Goal: Task Accomplishment & Management: Manage account settings

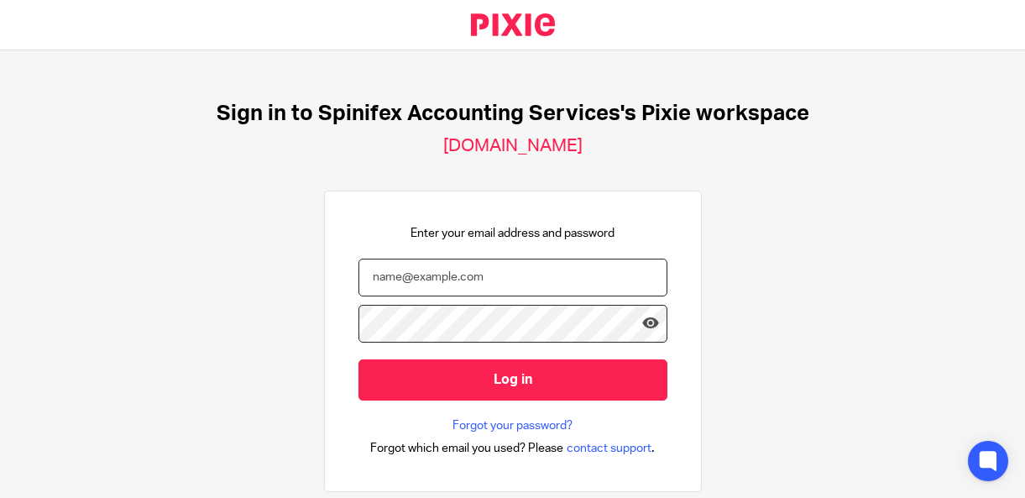
click at [453, 285] on input "email" at bounding box center [512, 278] width 309 height 38
type input "cameron@spinifex.co.uk"
click at [358, 359] on input "Log in" at bounding box center [512, 379] width 309 height 41
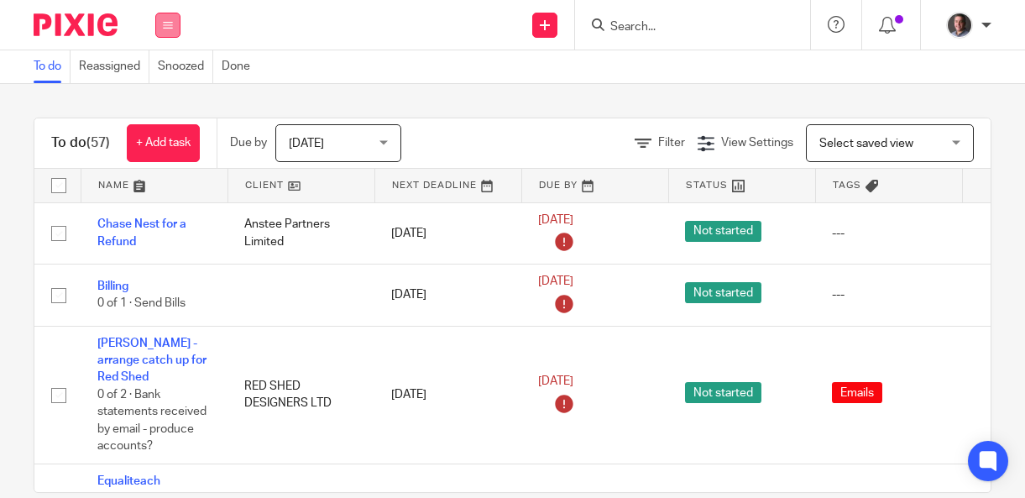
click at [162, 25] on button at bounding box center [167, 25] width 25 height 25
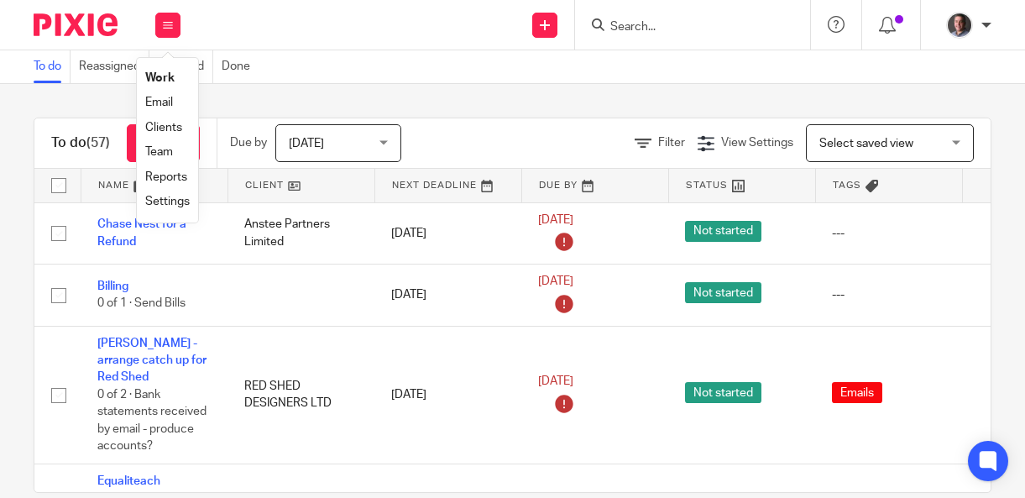
click at [164, 133] on link "Clients" at bounding box center [163, 128] width 37 height 12
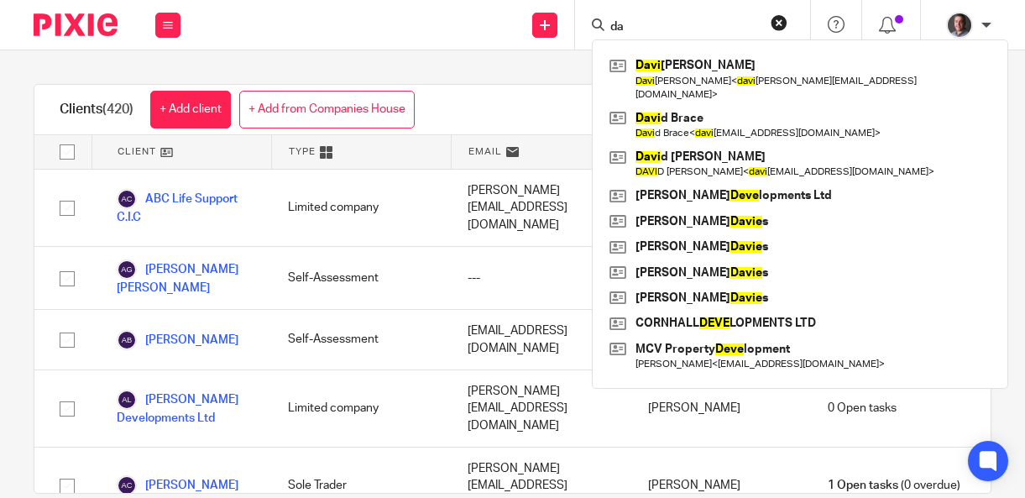
type input "d"
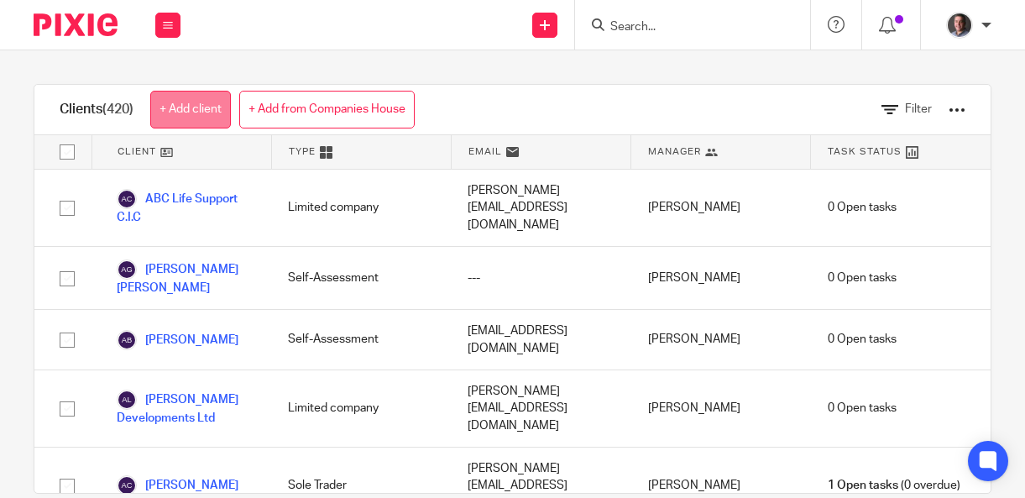
click at [192, 111] on link "+ Add client" at bounding box center [190, 110] width 81 height 38
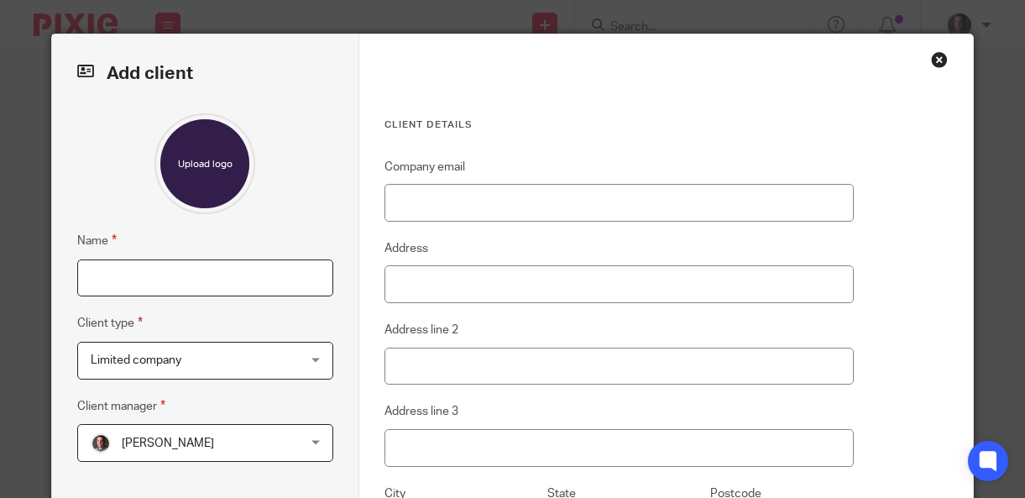
click at [216, 282] on input "Name" at bounding box center [205, 278] width 256 height 38
type input "Davey Joinery Ltd"
click at [519, 199] on input "Company email" at bounding box center [619, 203] width 469 height 38
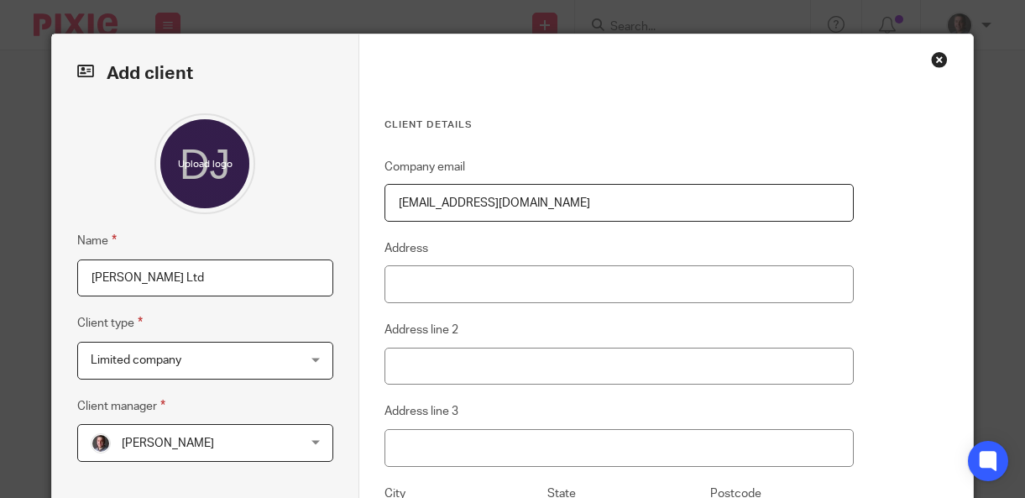
type input "daveyjoinery@gmail.com"
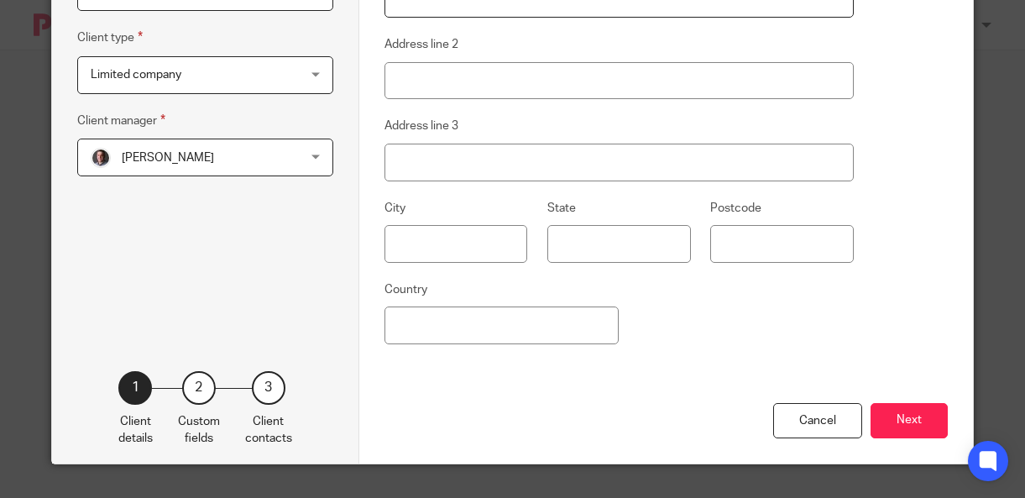
scroll to position [288, 0]
click at [904, 421] on button "Next" at bounding box center [909, 421] width 77 height 36
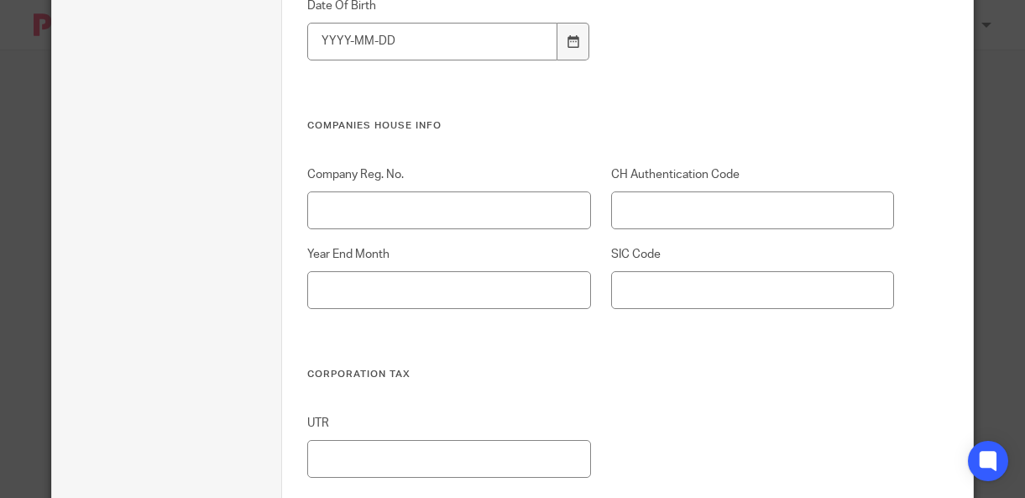
scroll to position [610, 0]
click at [446, 222] on input "Company Reg. No." at bounding box center [449, 211] width 284 height 38
type input "08796371"
type input "V8JCVS"
click at [339, 294] on input "Year End Month" at bounding box center [449, 291] width 284 height 38
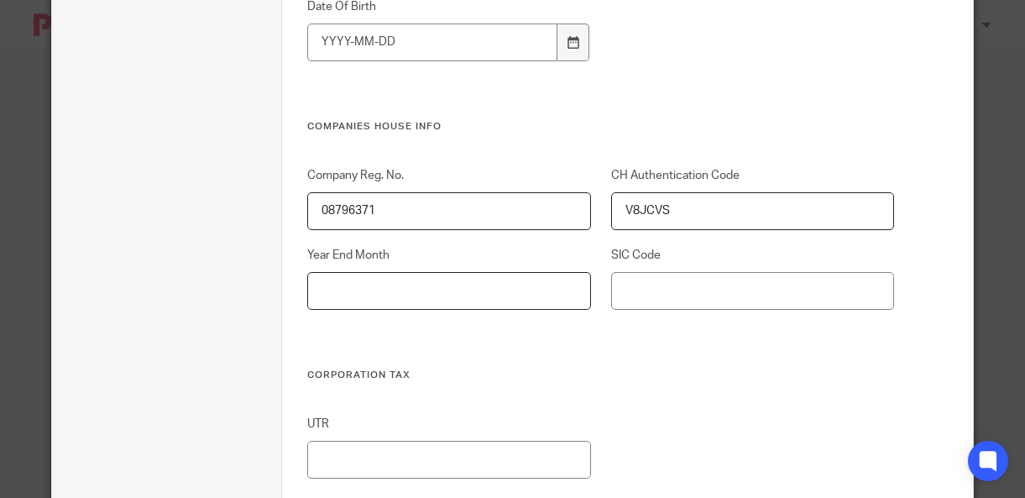
type input "B"
type input "Nov"
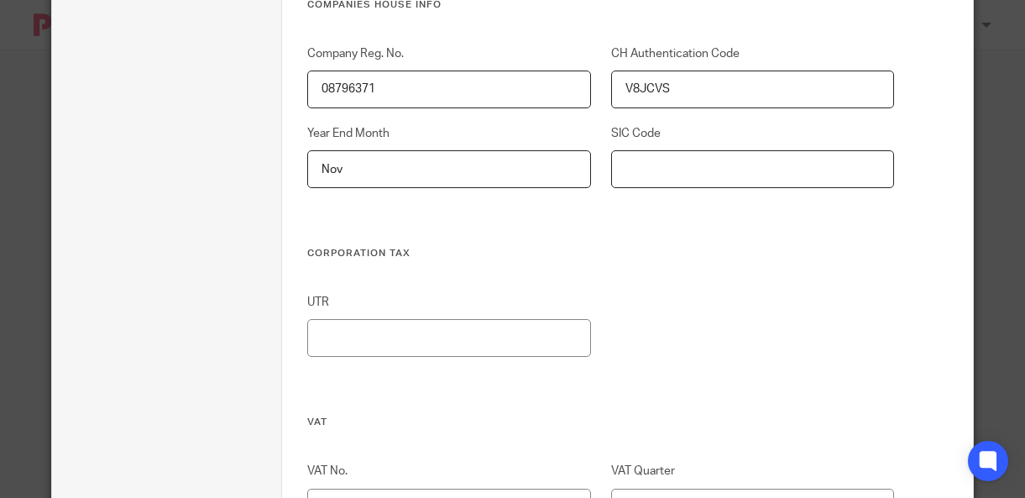
scroll to position [731, 0]
click at [343, 346] on input "UTR" at bounding box center [449, 338] width 284 height 38
type input "3469429725"
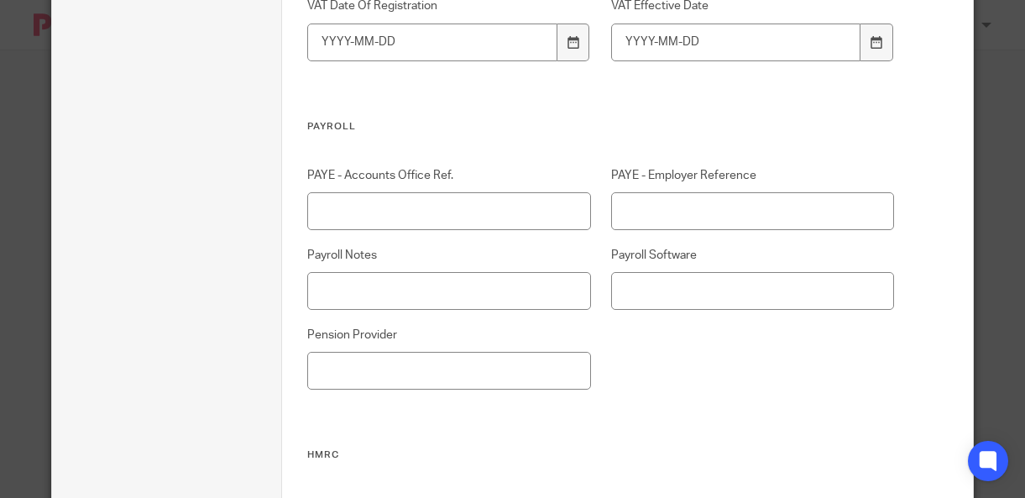
scroll to position [1358, 0]
click at [421, 211] on input "PAYE - Accounts Office Ref." at bounding box center [449, 210] width 284 height 38
type input "475PP00677458"
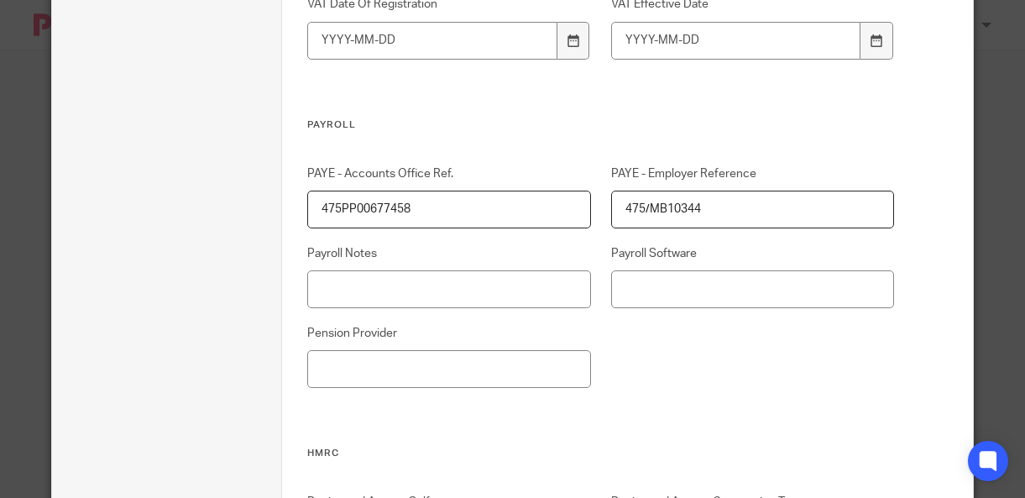
type input "475/MB10344"
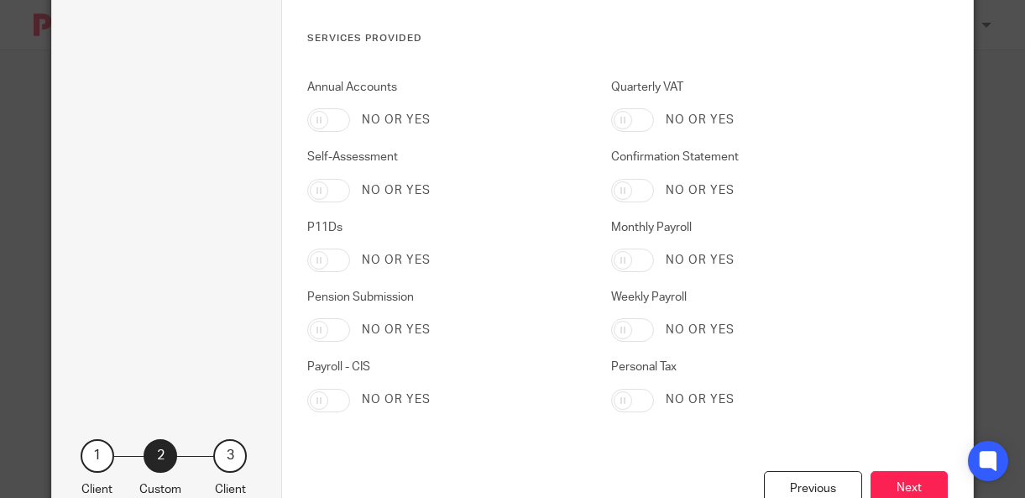
scroll to position [2965, 0]
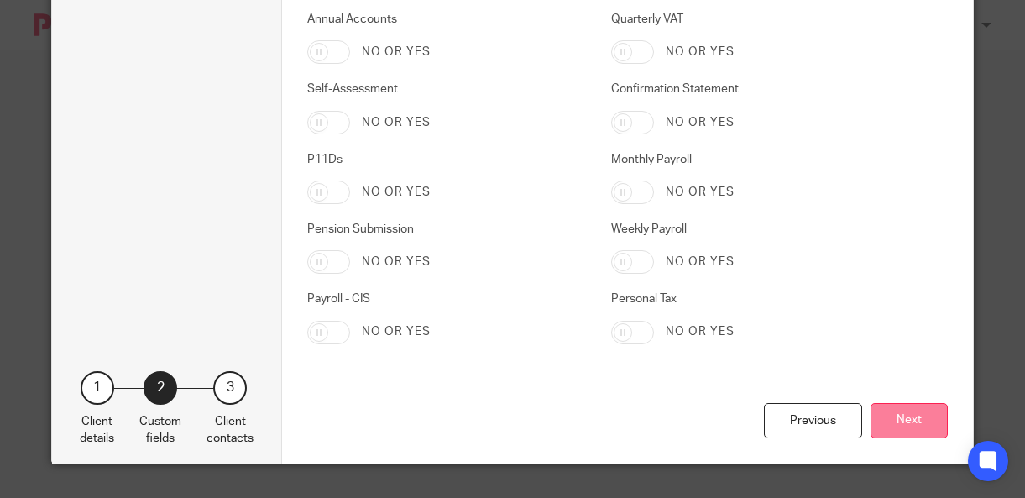
click at [911, 435] on button "Next" at bounding box center [909, 421] width 77 height 36
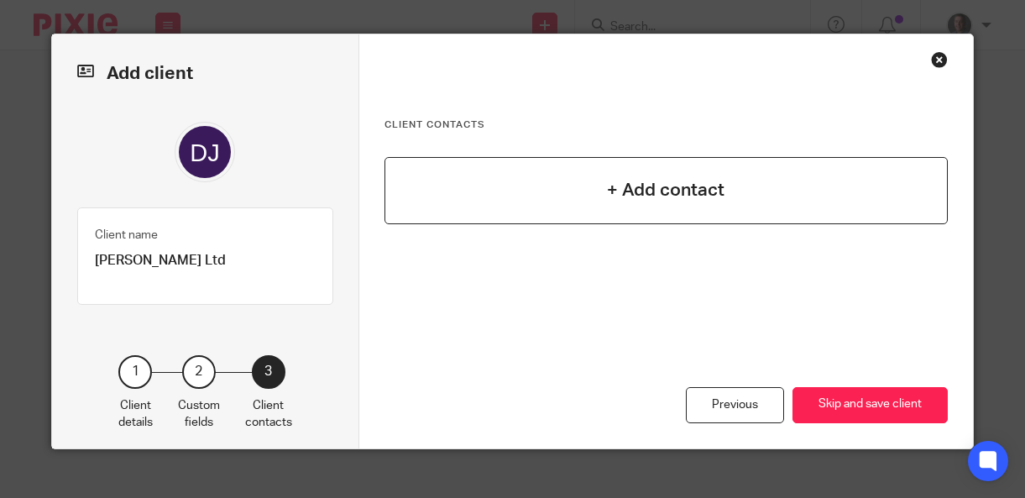
click at [703, 202] on h4 "+ Add contact" at bounding box center [666, 190] width 118 height 26
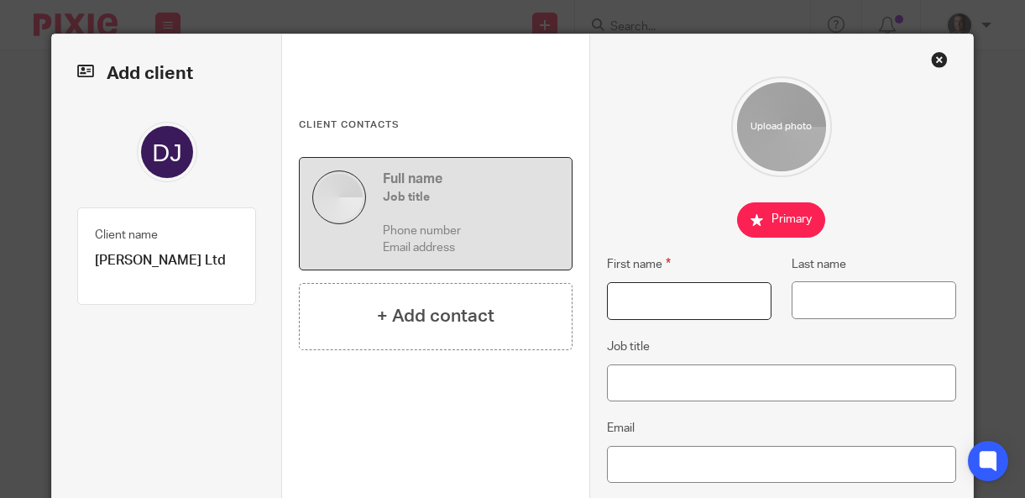
click at [673, 311] on input "First name" at bounding box center [689, 301] width 165 height 38
type input "Miles"
type input "Davey"
paste input "Miles Davey <daveyjoinery@gmail.com>"
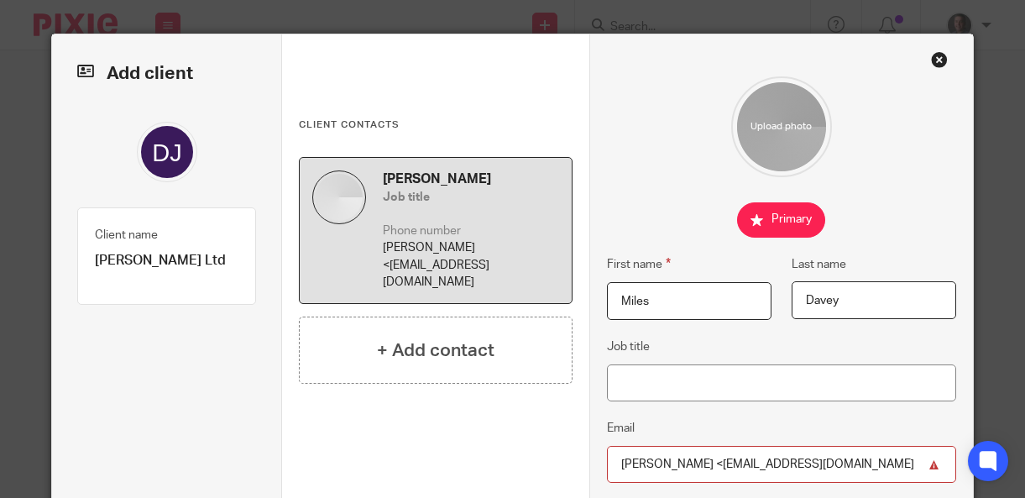
drag, startPoint x: 693, startPoint y: 468, endPoint x: 599, endPoint y: 469, distance: 93.2
click at [599, 469] on div "First name Miles Last name Davey Job title Email Miles Davey <daveyjoinery@gmai…" at bounding box center [781, 461] width 384 height 855
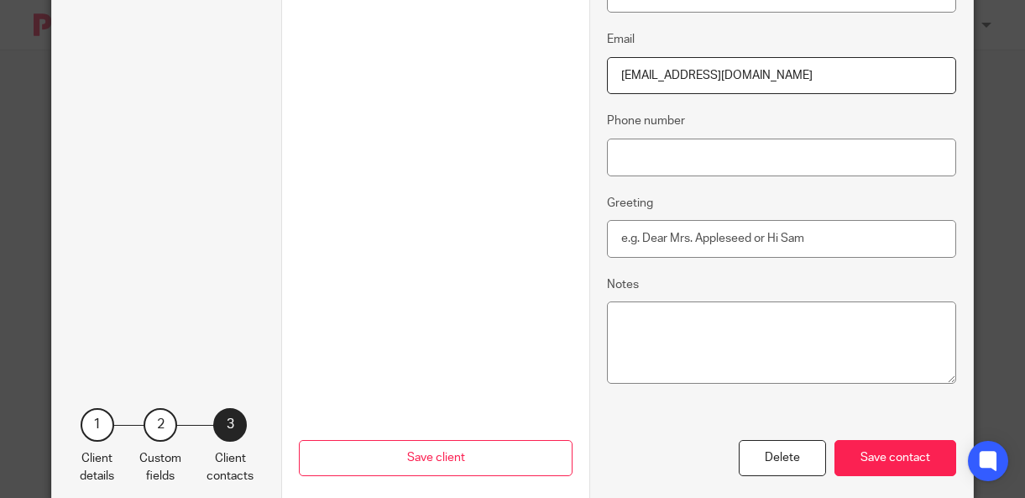
scroll to position [427, 0]
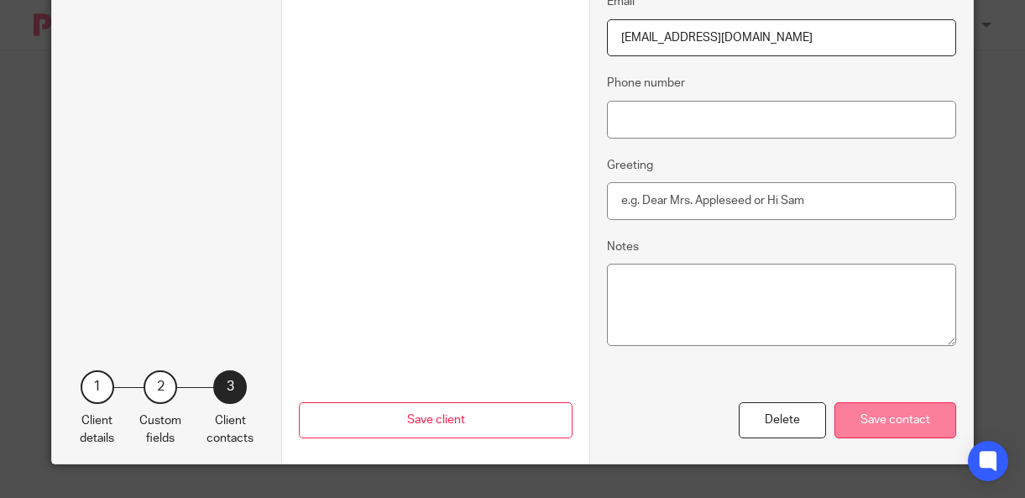
type input "daveyjoinery@gmail.com"
click at [863, 422] on div "Save contact" at bounding box center [896, 420] width 122 height 36
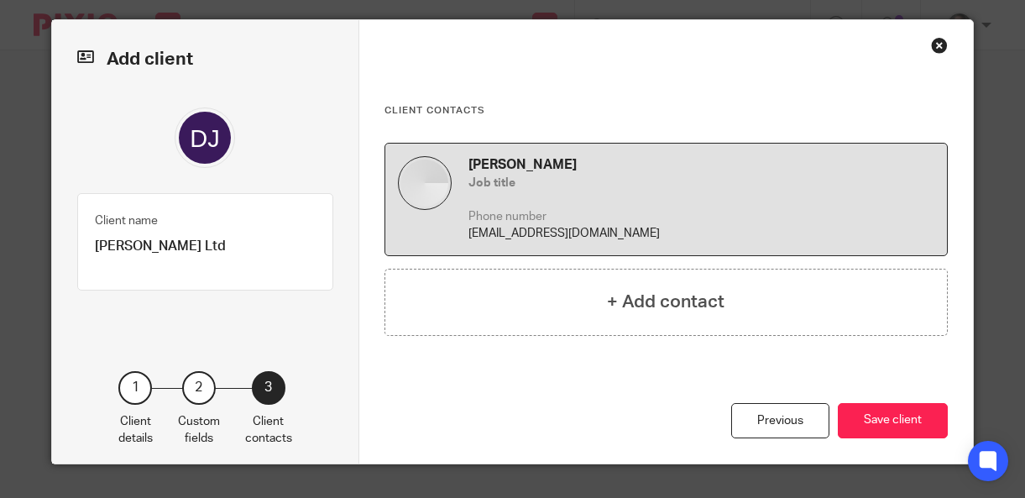
scroll to position [14, 0]
click at [904, 425] on button "Save client" at bounding box center [893, 421] width 110 height 36
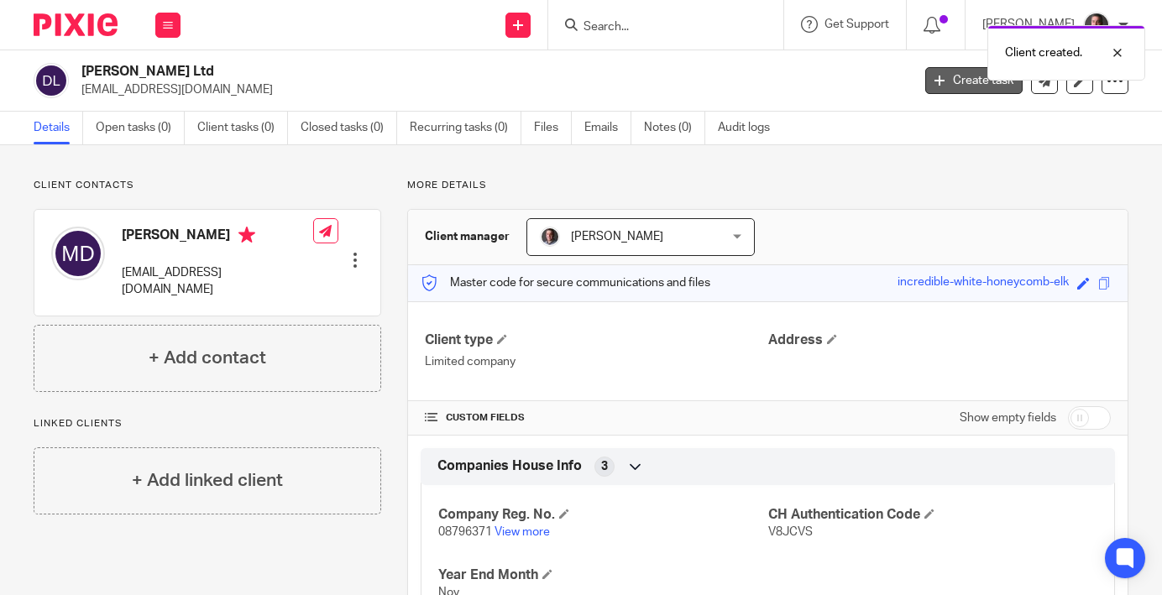
click at [943, 81] on icon at bounding box center [939, 81] width 10 height 10
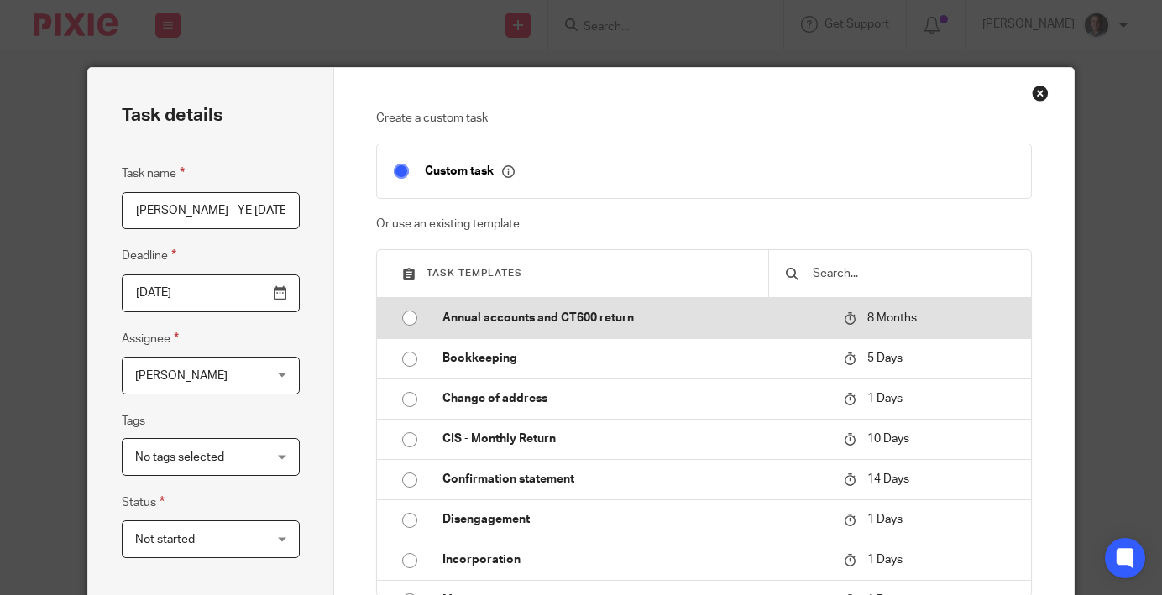
type input "Davey Joinery - YE Nov 24"
click at [406, 330] on input "radio" at bounding box center [410, 318] width 32 height 32
type input "2026-04-22"
checkbox input "false"
radio input "false"
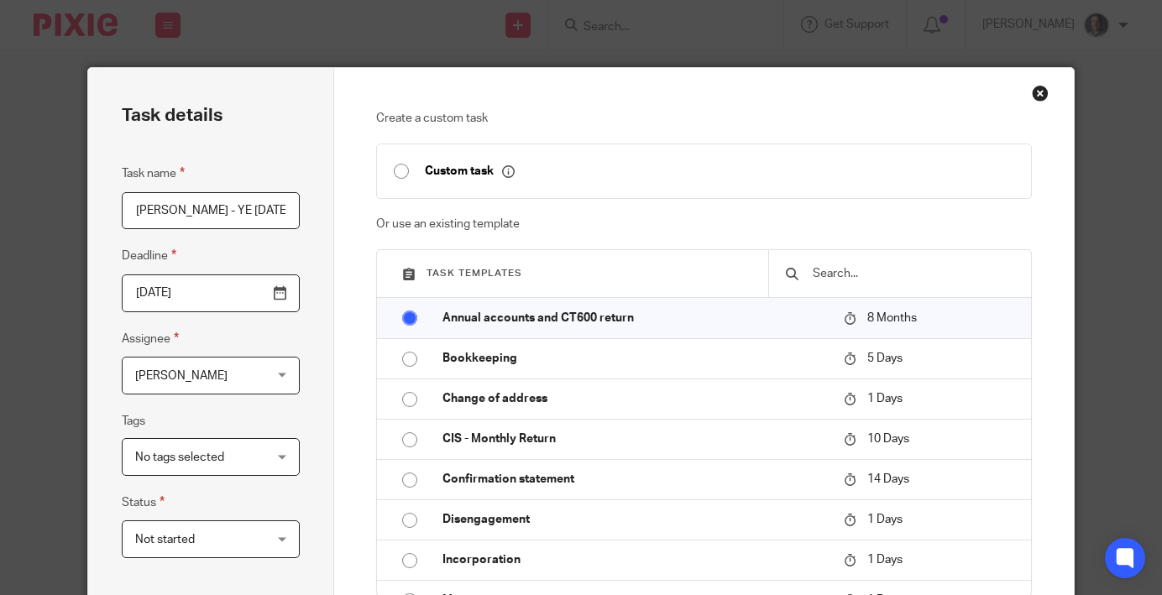
click at [263, 302] on input "2026-04-22" at bounding box center [211, 294] width 179 height 38
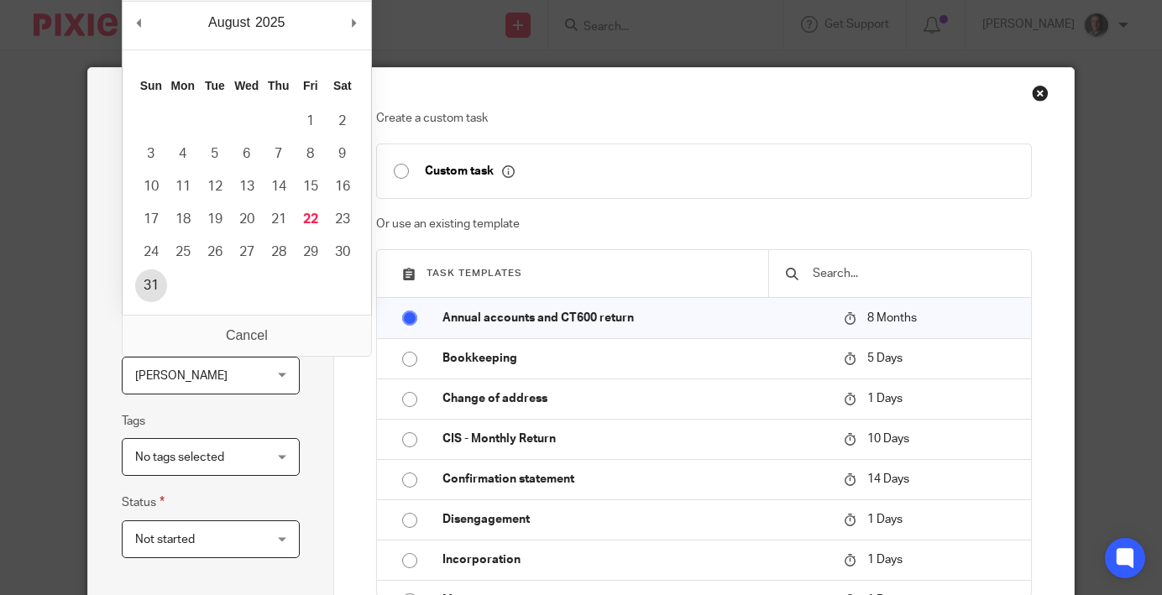
type input "2025-08-31"
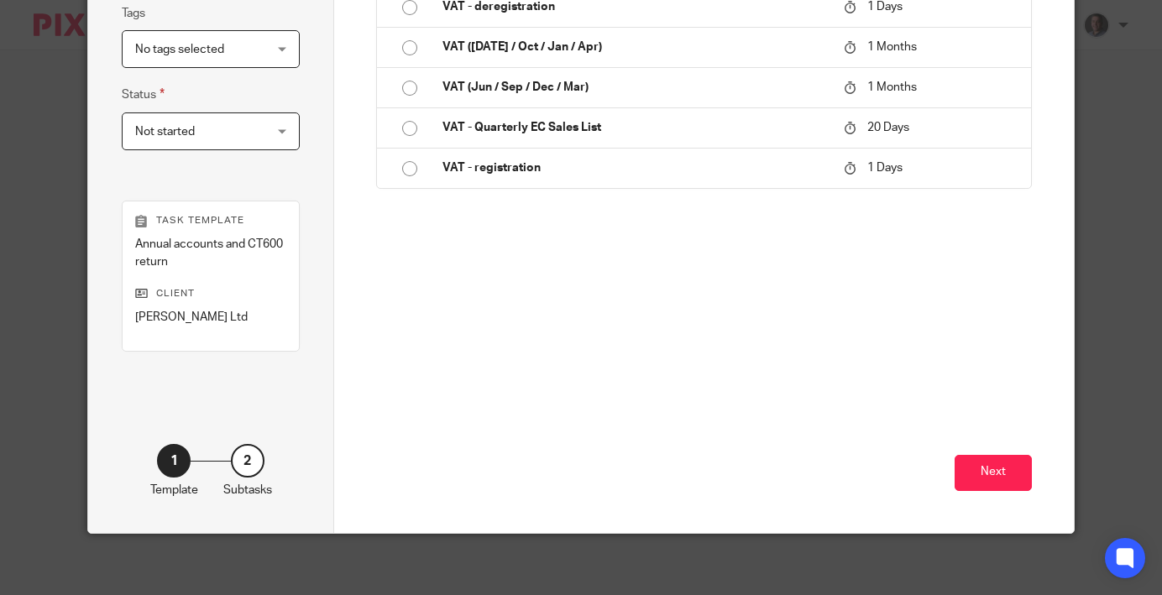
scroll to position [416, 0]
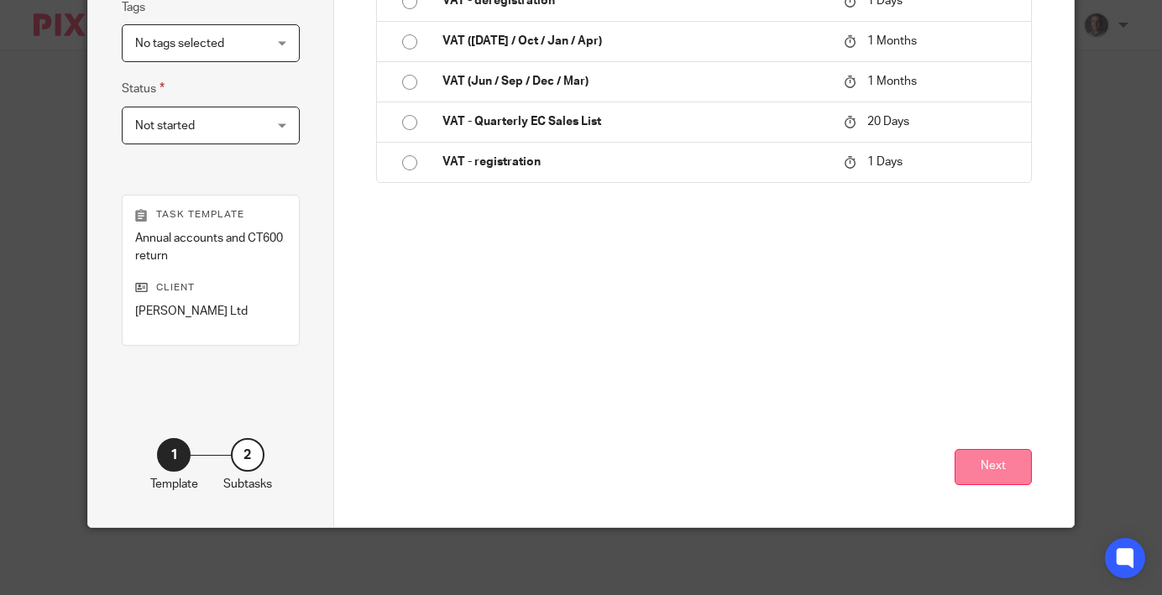
click at [999, 472] on button "Next" at bounding box center [993, 467] width 77 height 36
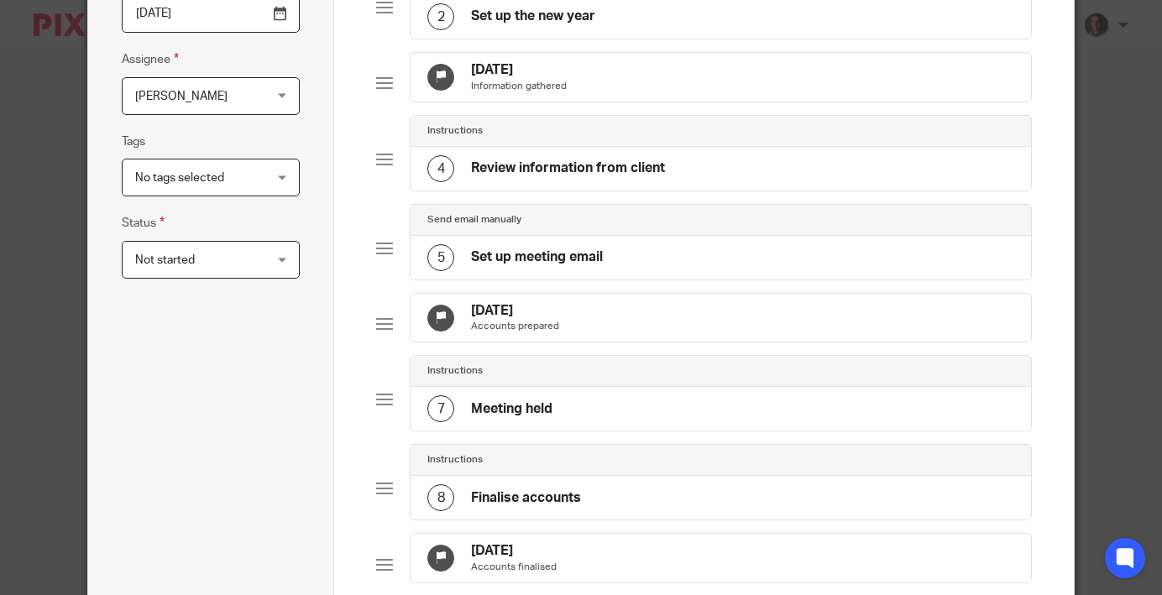
scroll to position [918, 0]
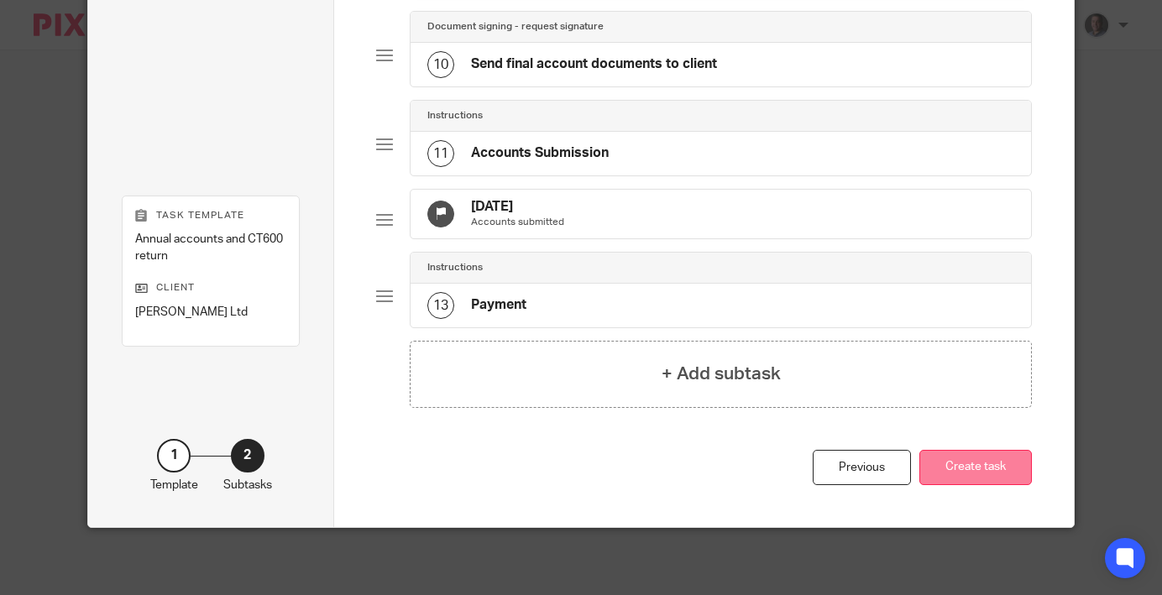
click at [970, 468] on button "Create task" at bounding box center [975, 468] width 112 height 36
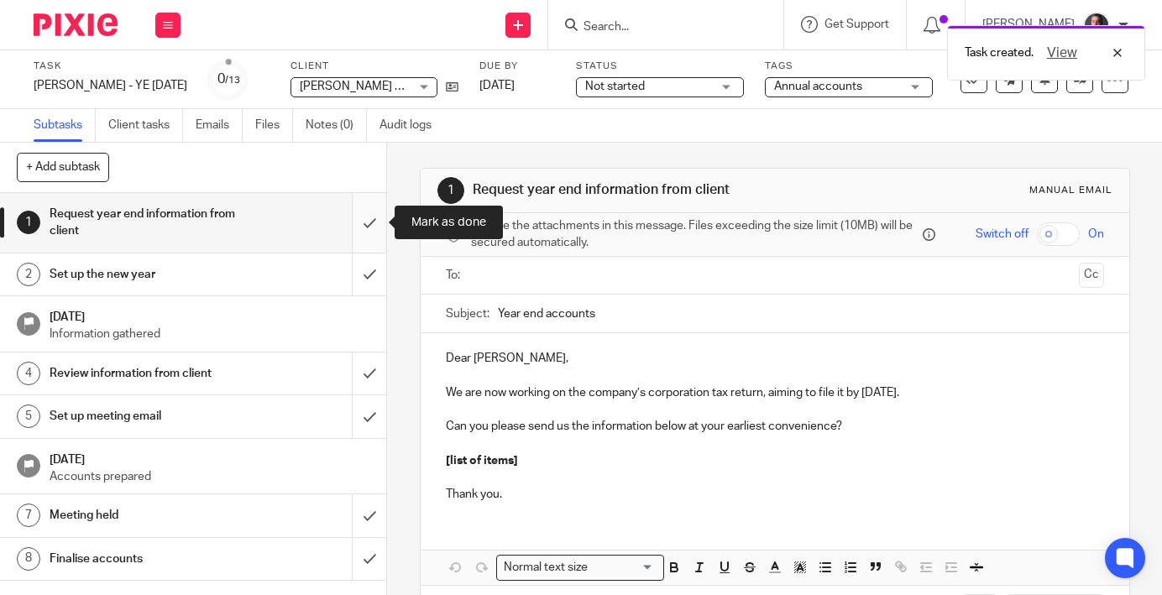
click at [364, 222] on input "submit" at bounding box center [193, 223] width 386 height 60
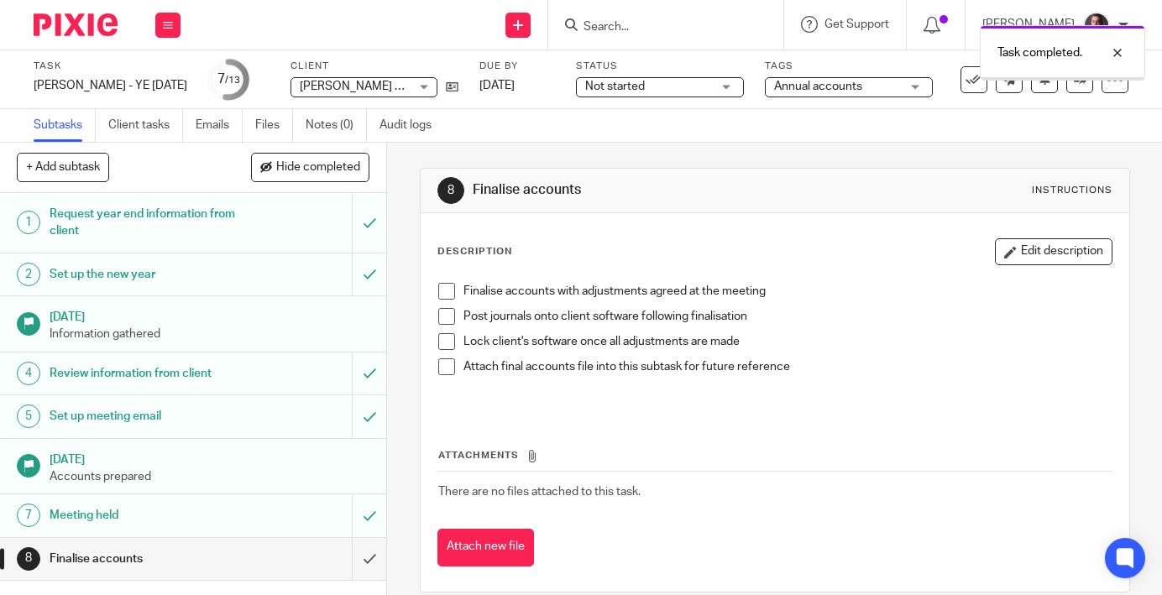
scroll to position [175, 0]
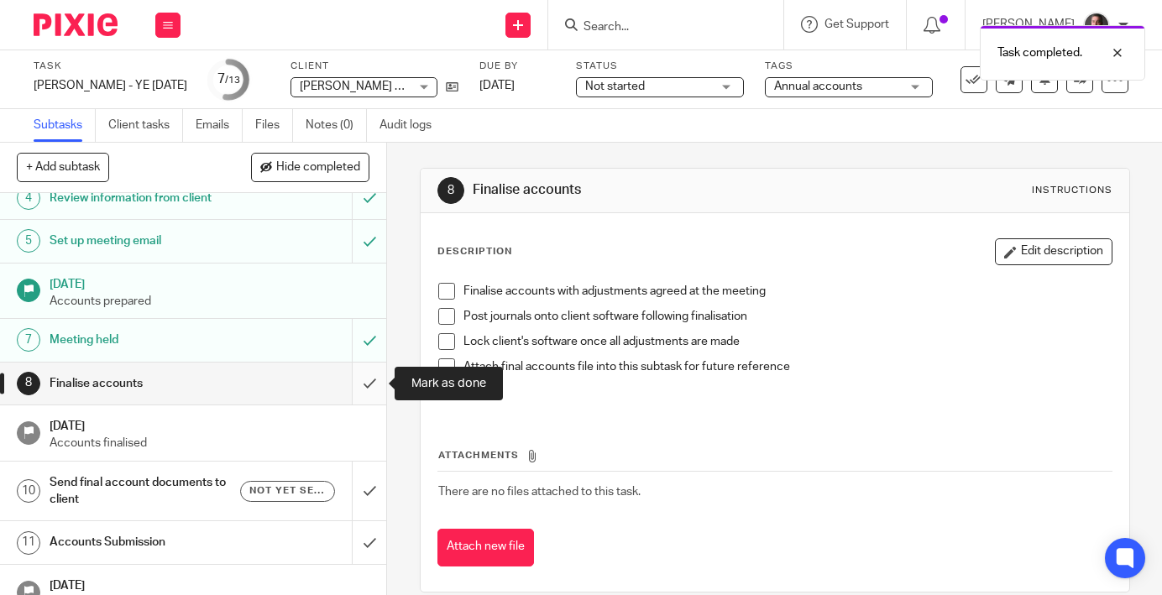
click at [371, 382] on input "submit" at bounding box center [193, 384] width 386 height 42
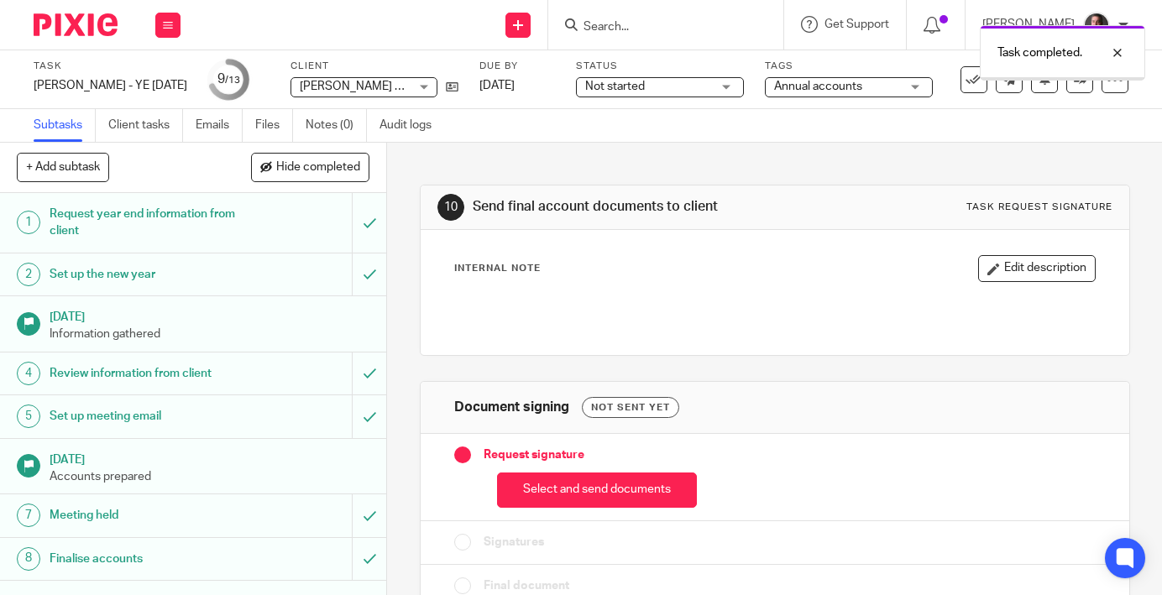
scroll to position [244, 0]
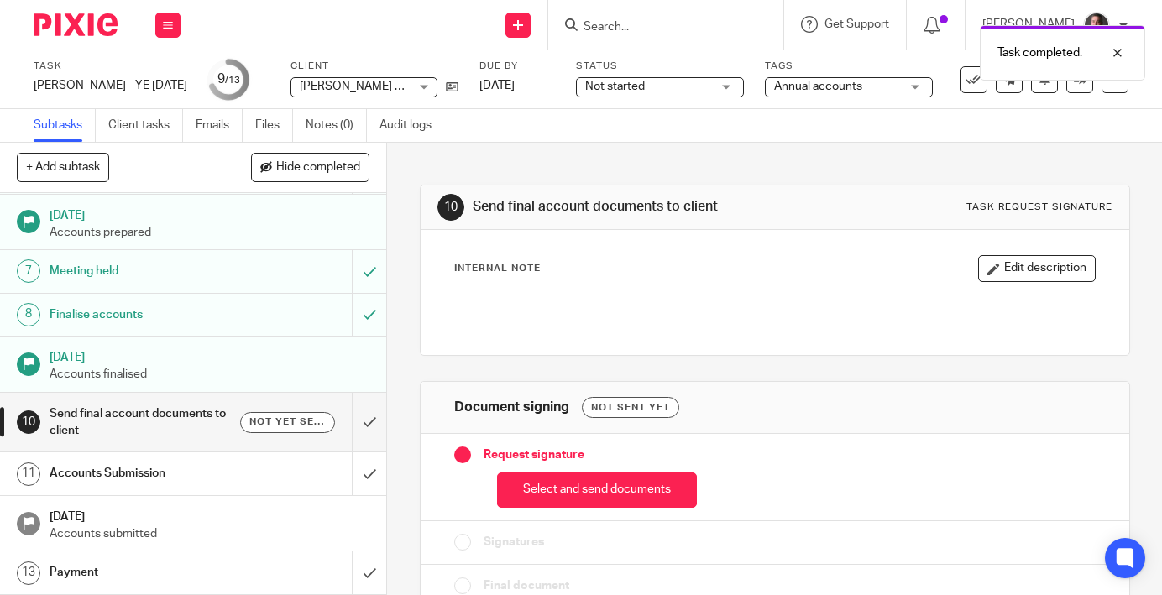
click at [192, 423] on h1 "Send final account documents to client" at bounding box center [145, 422] width 191 height 43
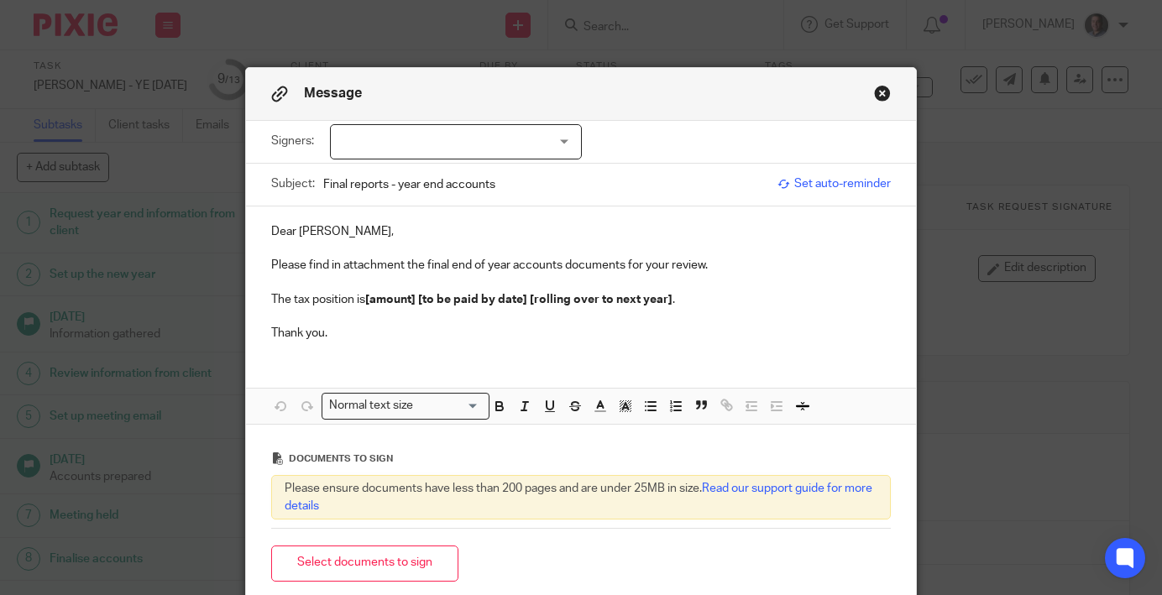
click at [489, 146] on div at bounding box center [456, 141] width 252 height 35
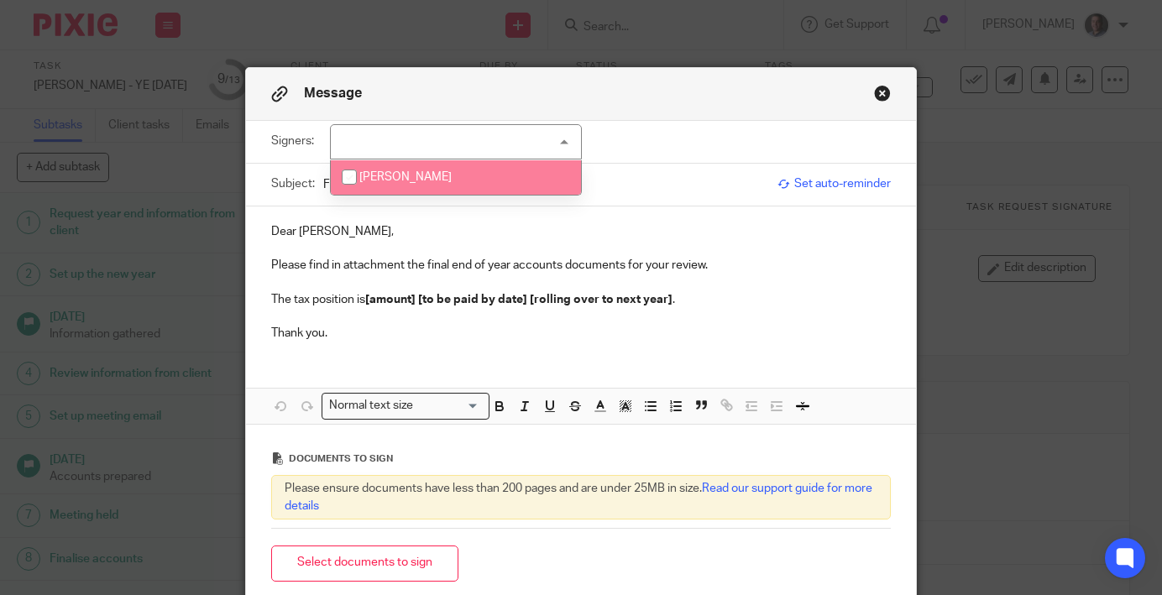
click at [471, 170] on li "Miles Davey" at bounding box center [456, 177] width 250 height 34
checkbox input "true"
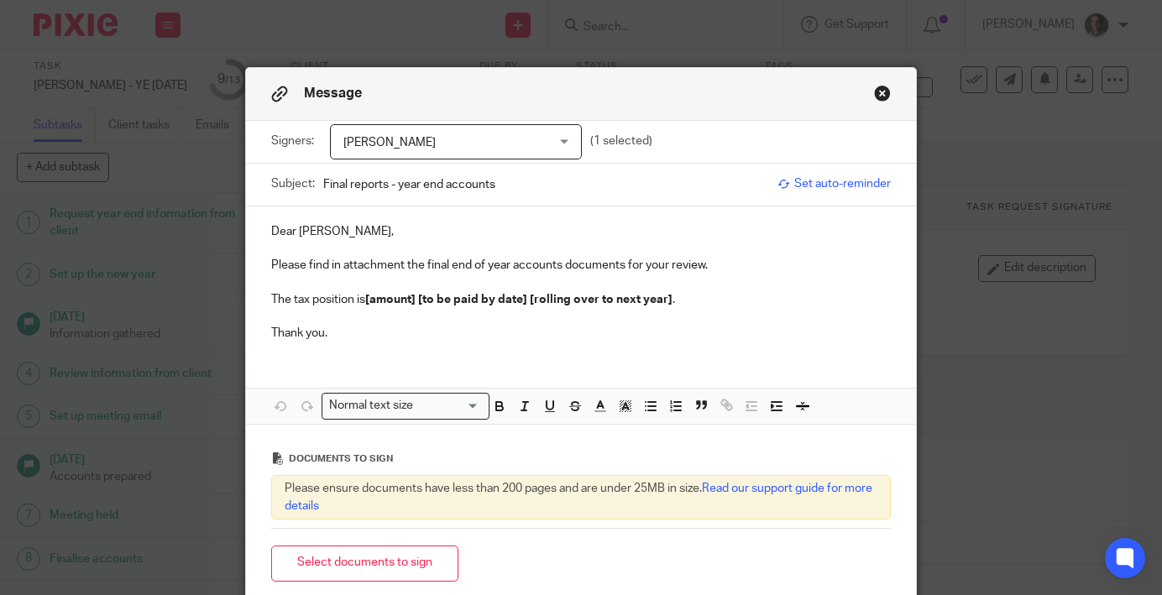
click at [451, 222] on div "Dear Miles, Please find in attachment the final end of year accounts documents …" at bounding box center [581, 281] width 670 height 149
click at [482, 190] on input "Final reports - year end accounts" at bounding box center [546, 184] width 446 height 38
type input "Davey Joinery - November 2024 Accounts E-Sign"
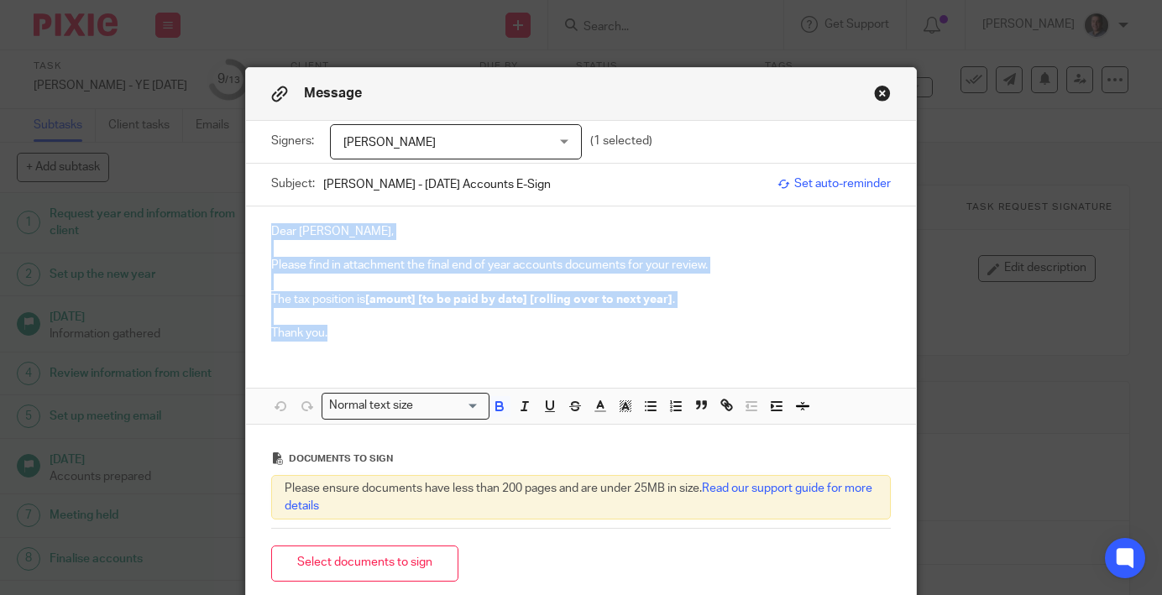
drag, startPoint x: 341, startPoint y: 332, endPoint x: 271, endPoint y: 191, distance: 157.3
click at [271, 191] on form "Signers: Miles Davey Miles Davey (1 selected) Subject: Davey Joinery - November…" at bounding box center [581, 360] width 670 height 478
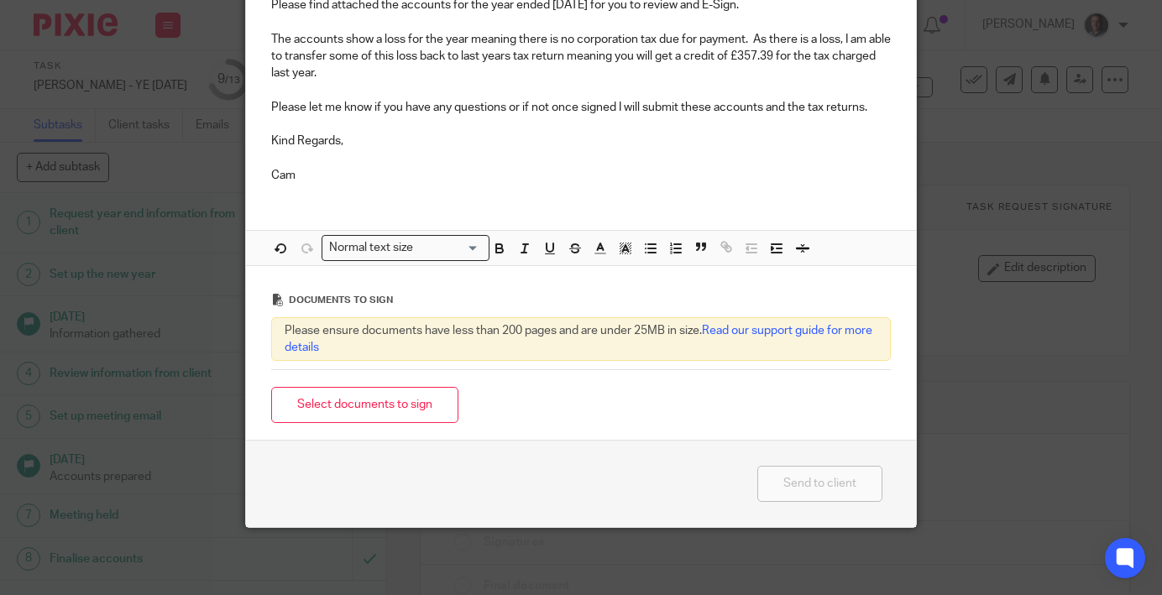
scroll to position [261, 0]
click at [388, 401] on button "Select documents to sign" at bounding box center [364, 405] width 187 height 36
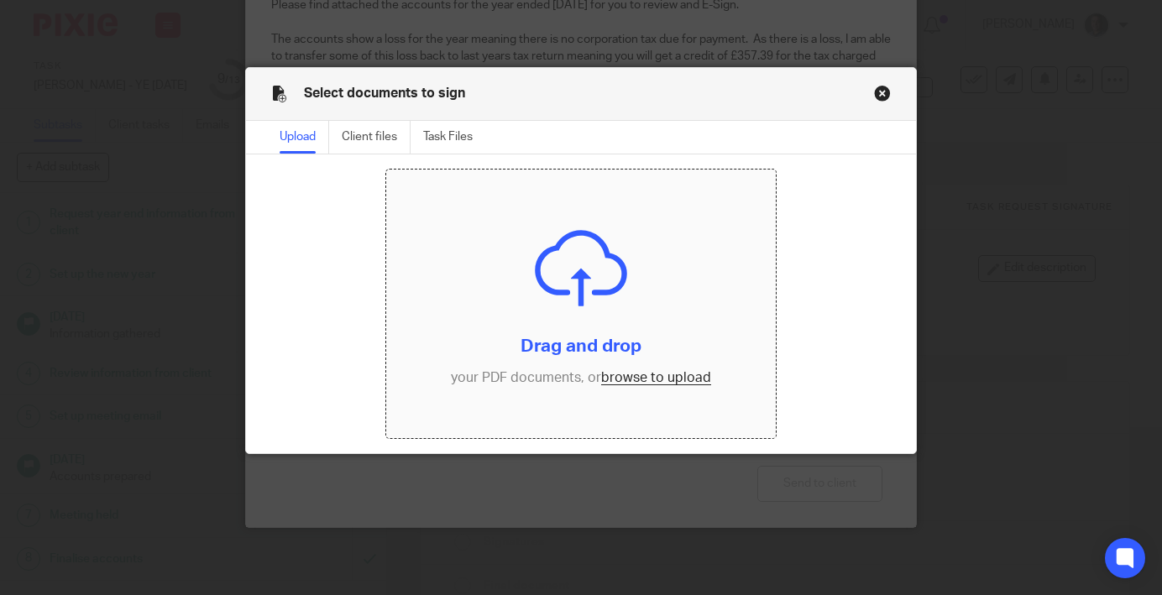
click at [683, 383] on input "file" at bounding box center [581, 304] width 390 height 269
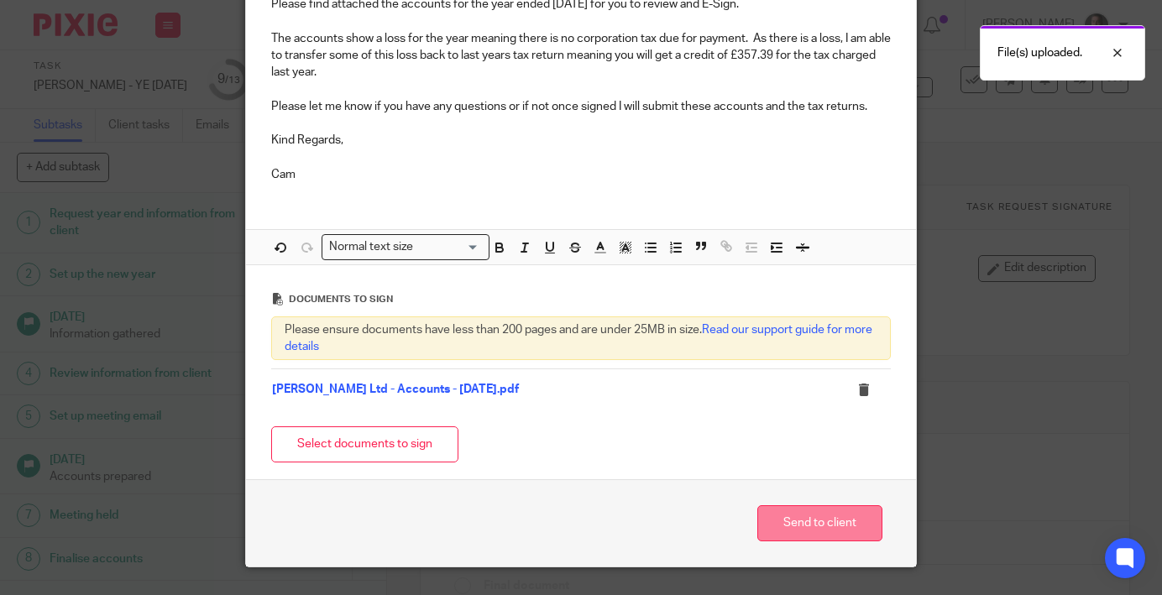
click at [805, 523] on button "Send to client" at bounding box center [819, 523] width 125 height 36
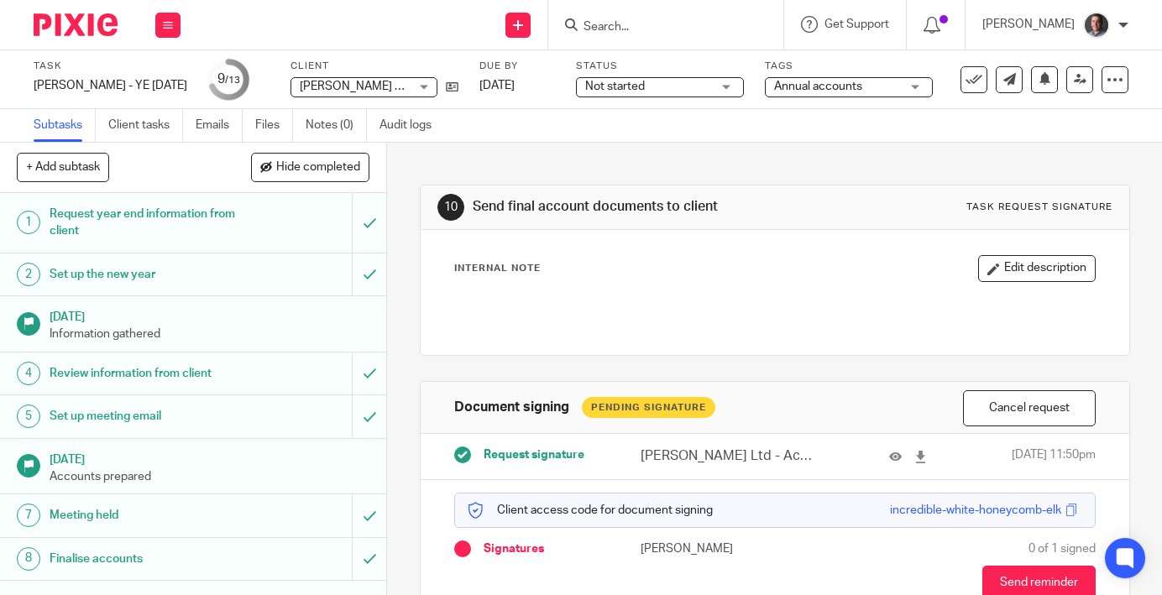
scroll to position [95, 0]
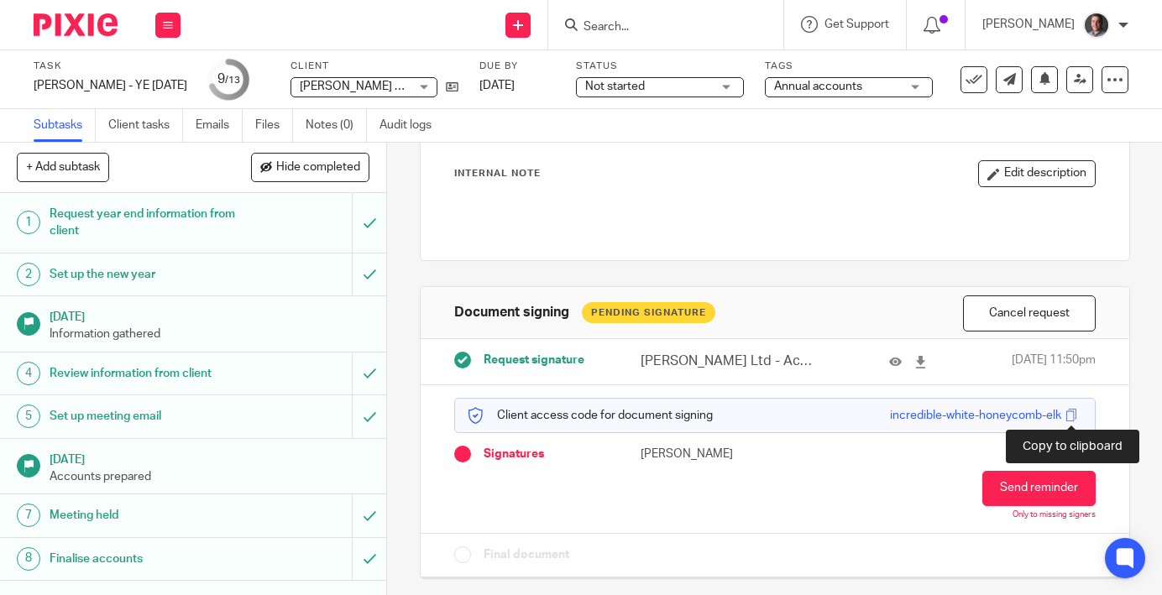
click at [1073, 416] on span at bounding box center [1071, 415] width 13 height 13
click at [165, 28] on icon at bounding box center [168, 25] width 10 height 10
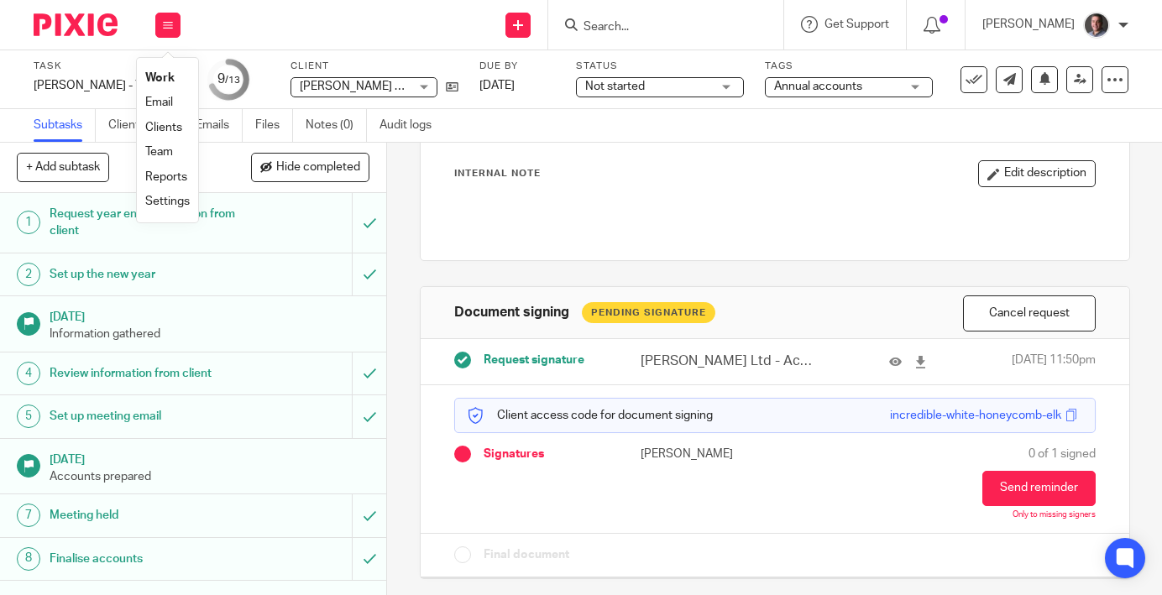
click at [169, 133] on link "Clients" at bounding box center [163, 128] width 37 height 12
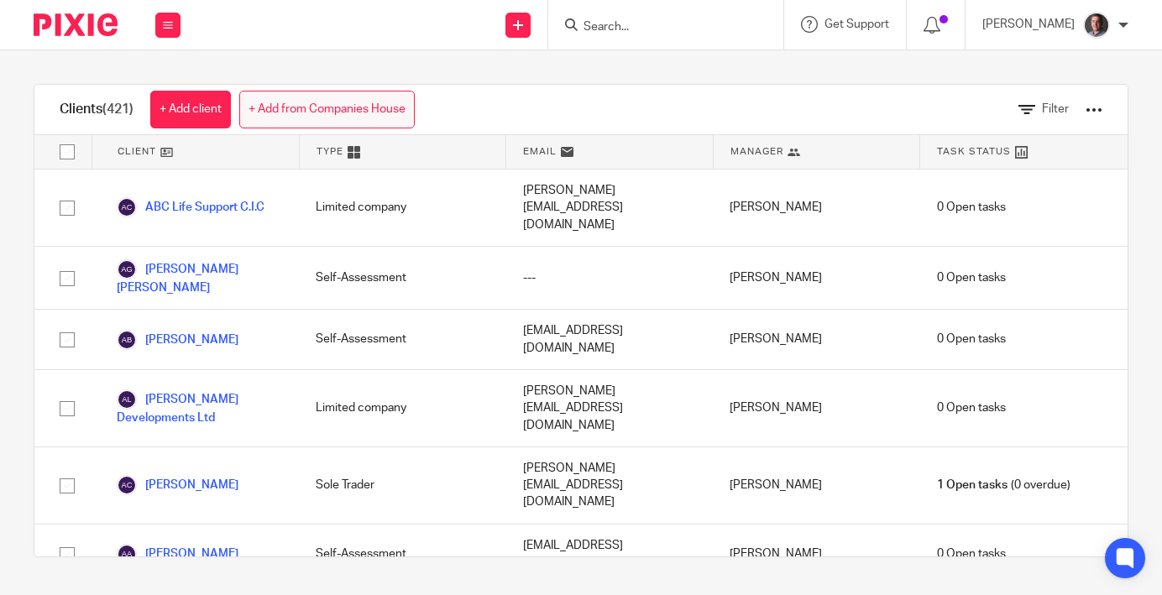
click at [281, 113] on link "+ Add from Companies House" at bounding box center [326, 110] width 175 height 38
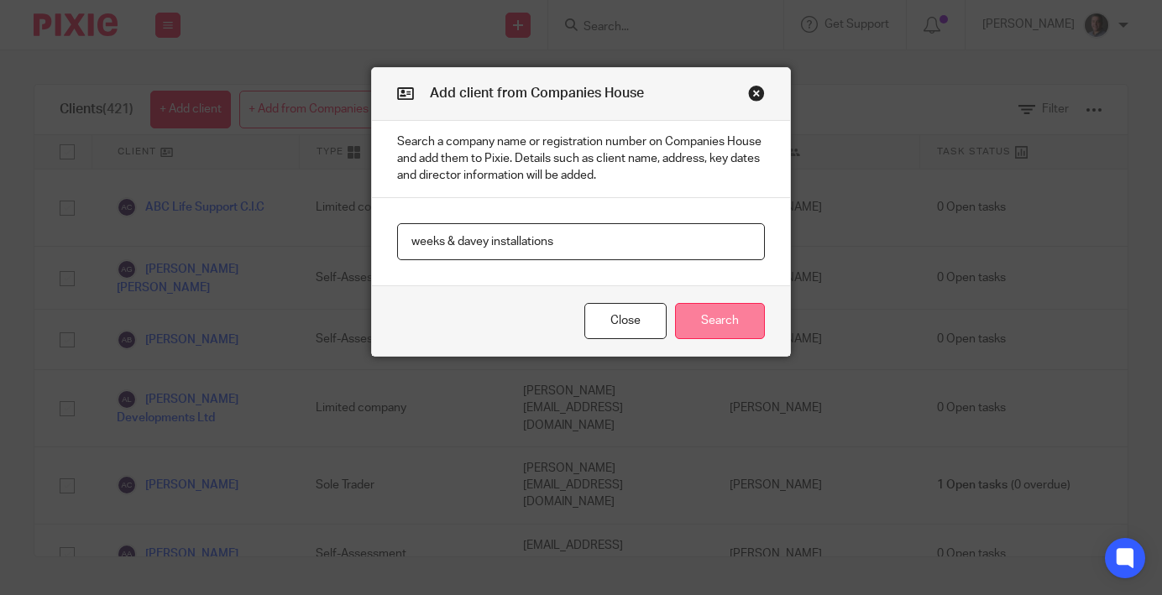
type input "weeks & davey installations"
click at [729, 321] on button "Search" at bounding box center [720, 321] width 90 height 36
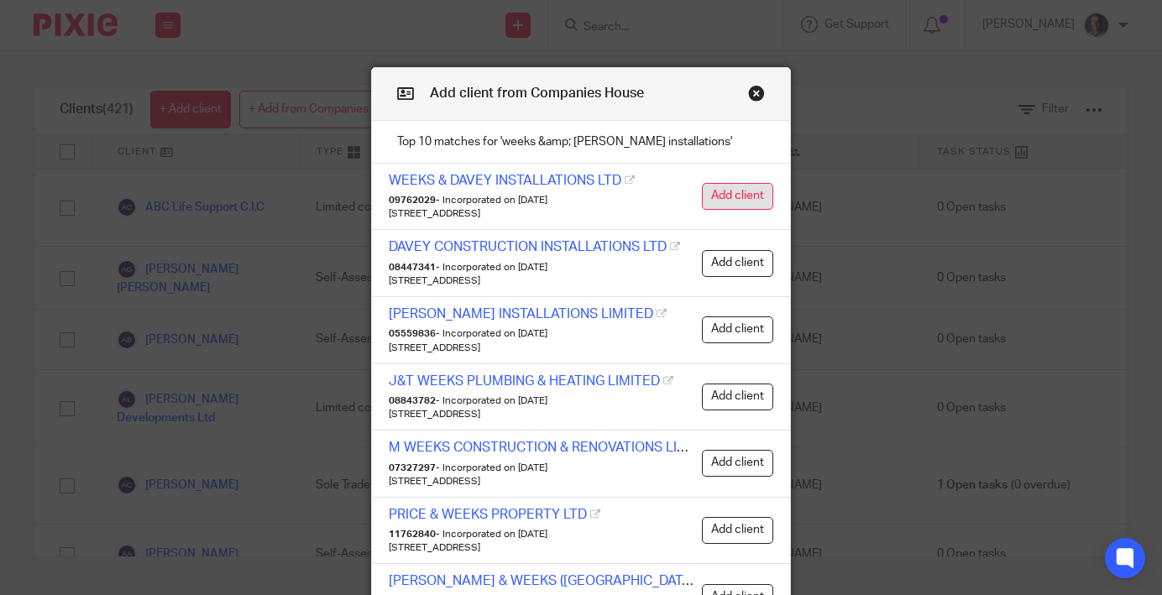
click at [739, 196] on button "Add client" at bounding box center [737, 196] width 71 height 27
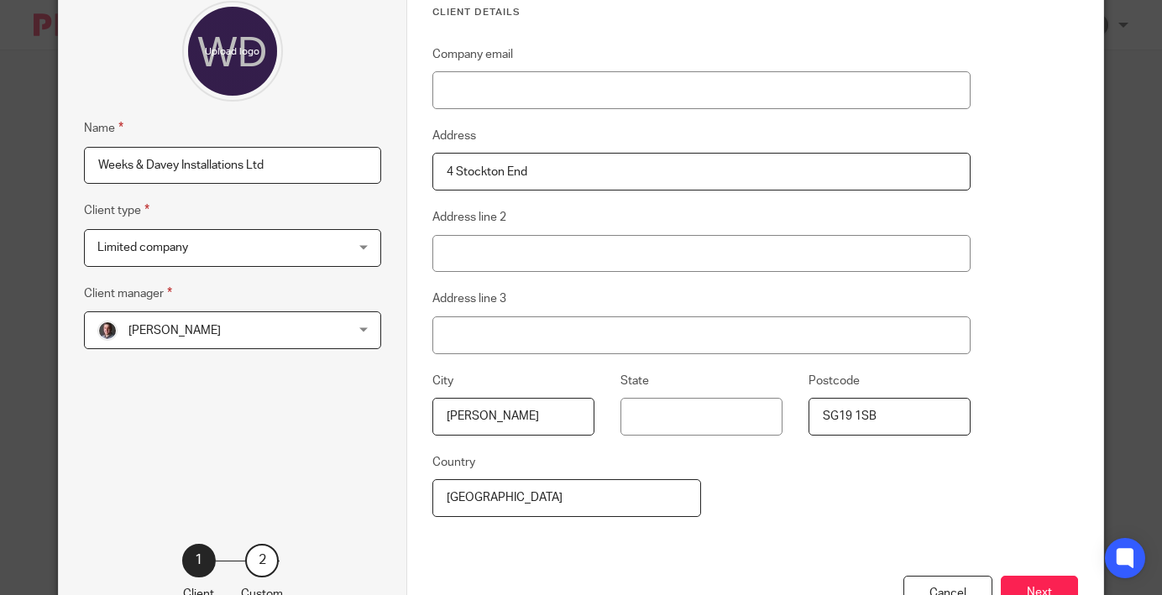
scroll to position [136, 0]
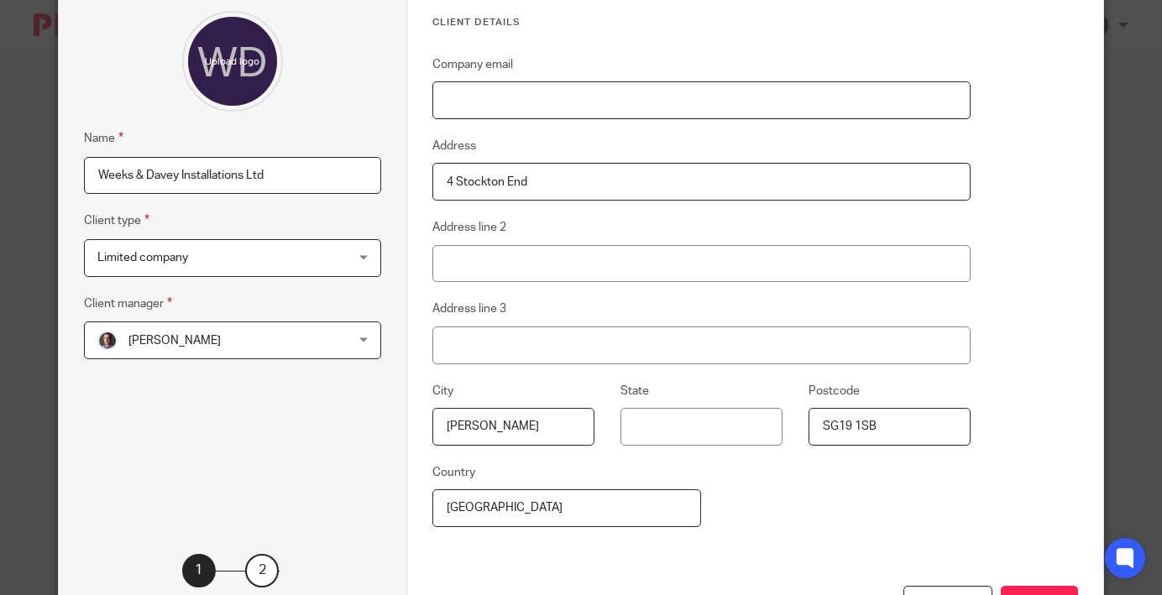
click at [517, 106] on input "Company email" at bounding box center [701, 100] width 538 height 38
type input "daveyjoinery@gmail.com"
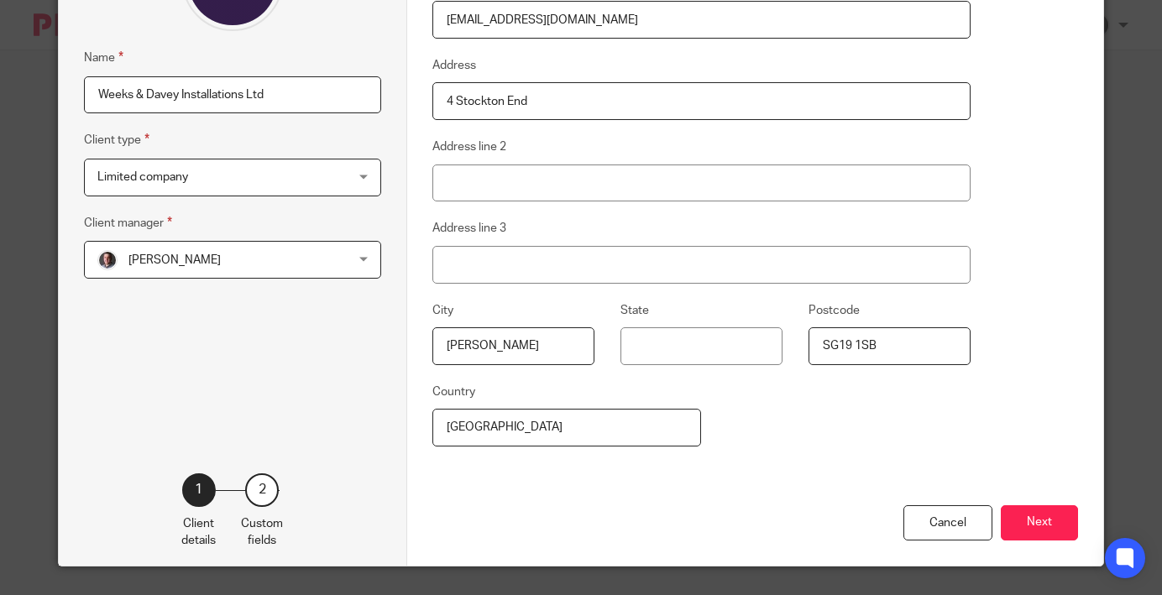
scroll to position [258, 0]
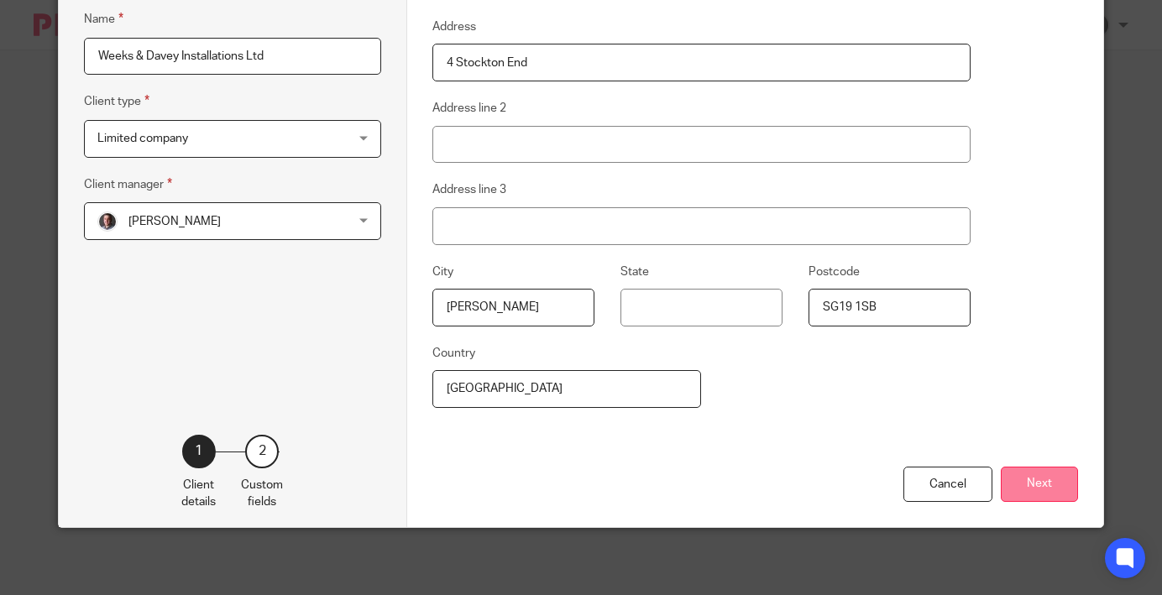
click at [1023, 482] on button "Next" at bounding box center [1039, 485] width 77 height 36
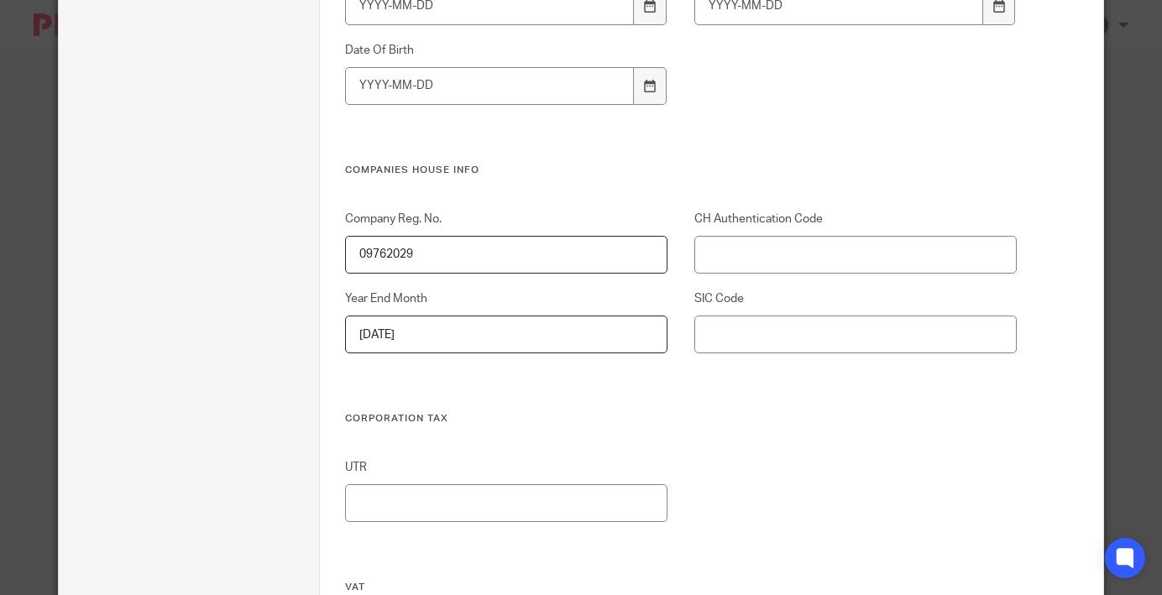
scroll to position [606, 0]
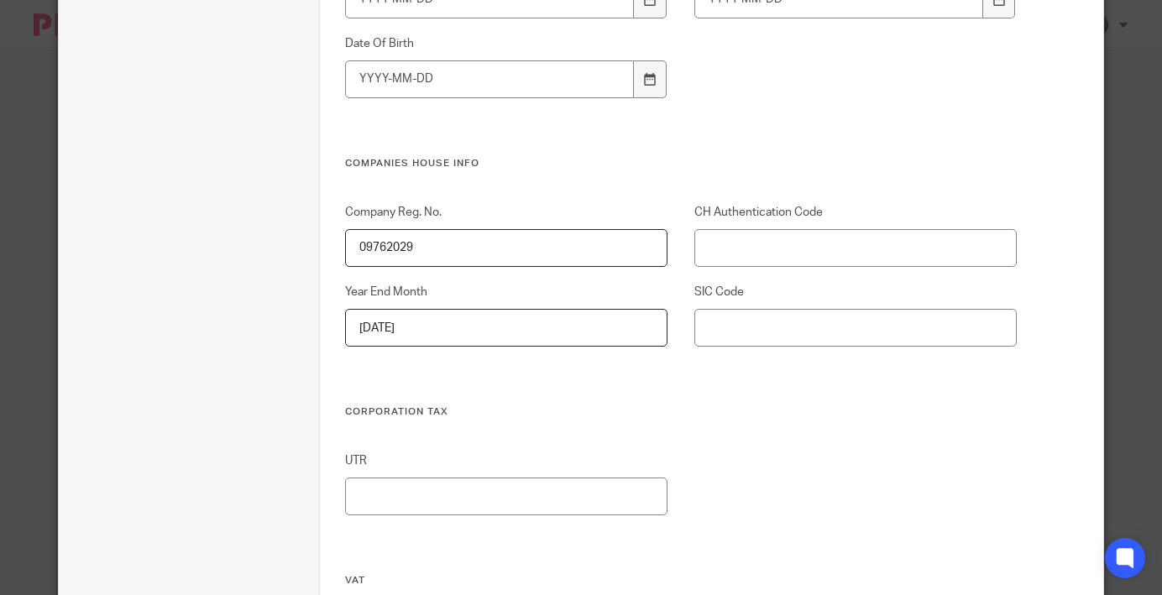
click at [442, 322] on input "2024-11-30" at bounding box center [506, 328] width 322 height 38
type input "November"
click at [777, 240] on input "CH Authentication Code" at bounding box center [855, 248] width 322 height 38
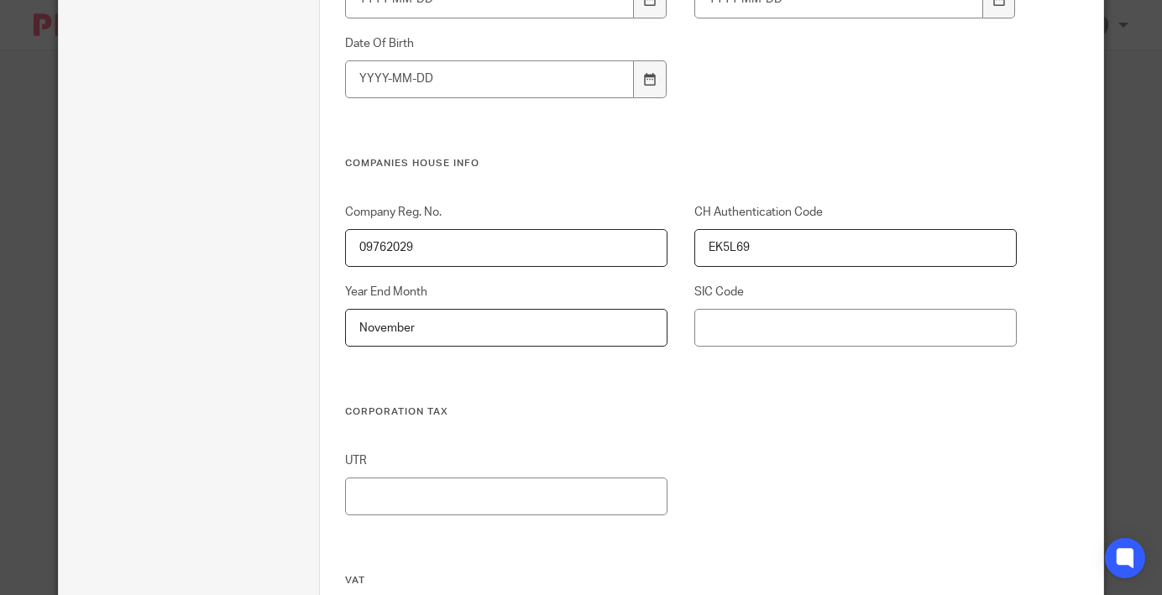
type input "EK5L69"
click at [463, 494] on input "UTR" at bounding box center [506, 497] width 322 height 38
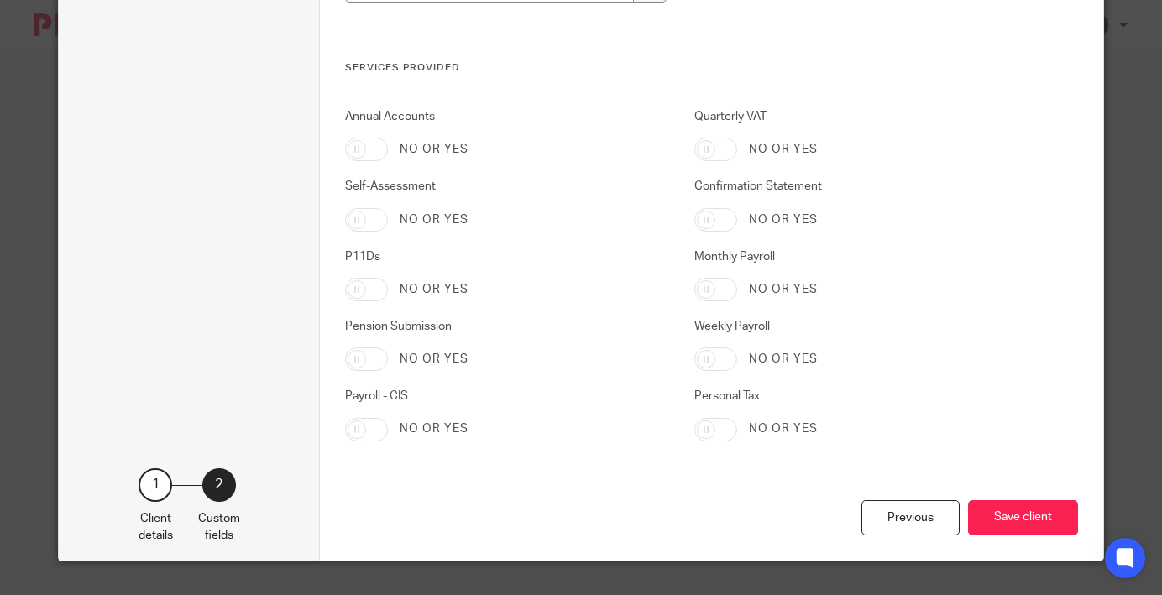
scroll to position [2935, 0]
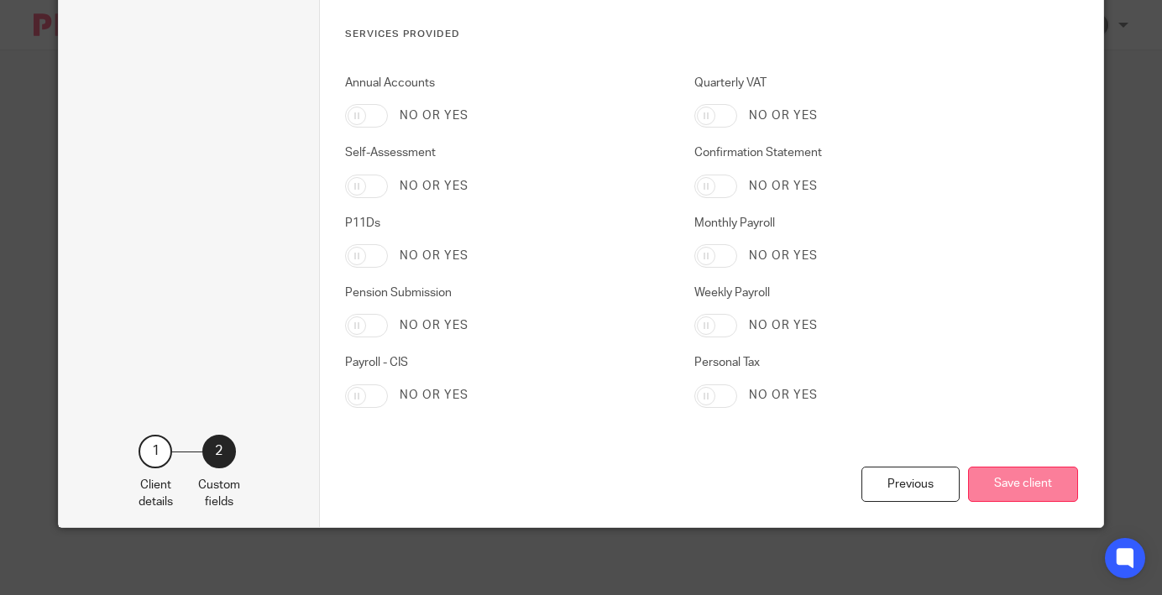
type input "9291509610"
click at [1028, 480] on button "Save client" at bounding box center [1023, 485] width 110 height 36
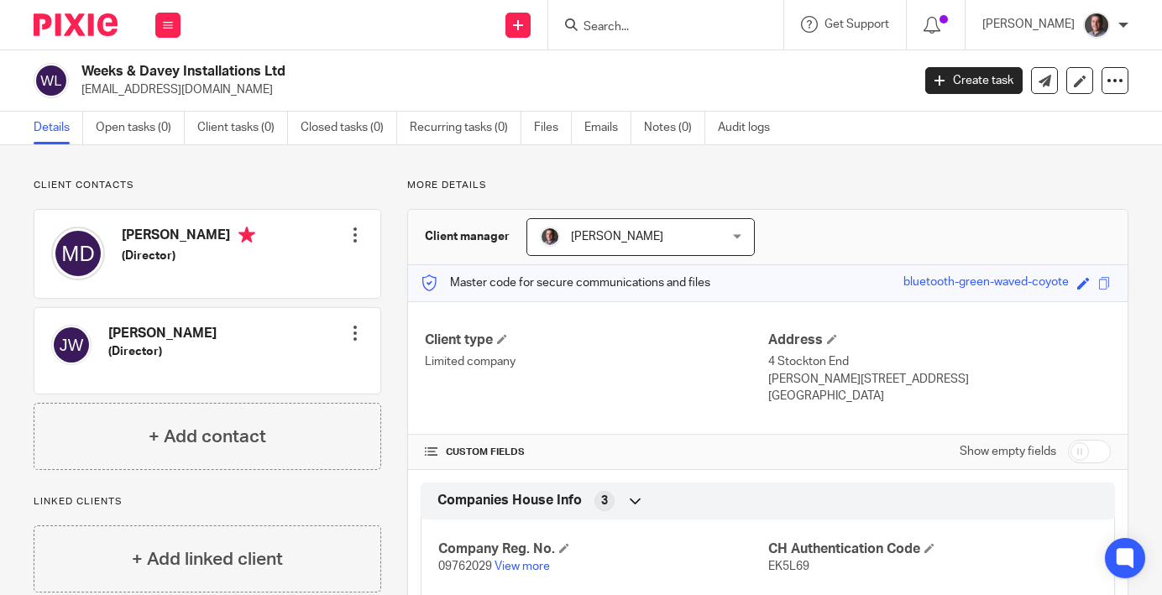
click at [355, 333] on div at bounding box center [355, 333] width 17 height 17
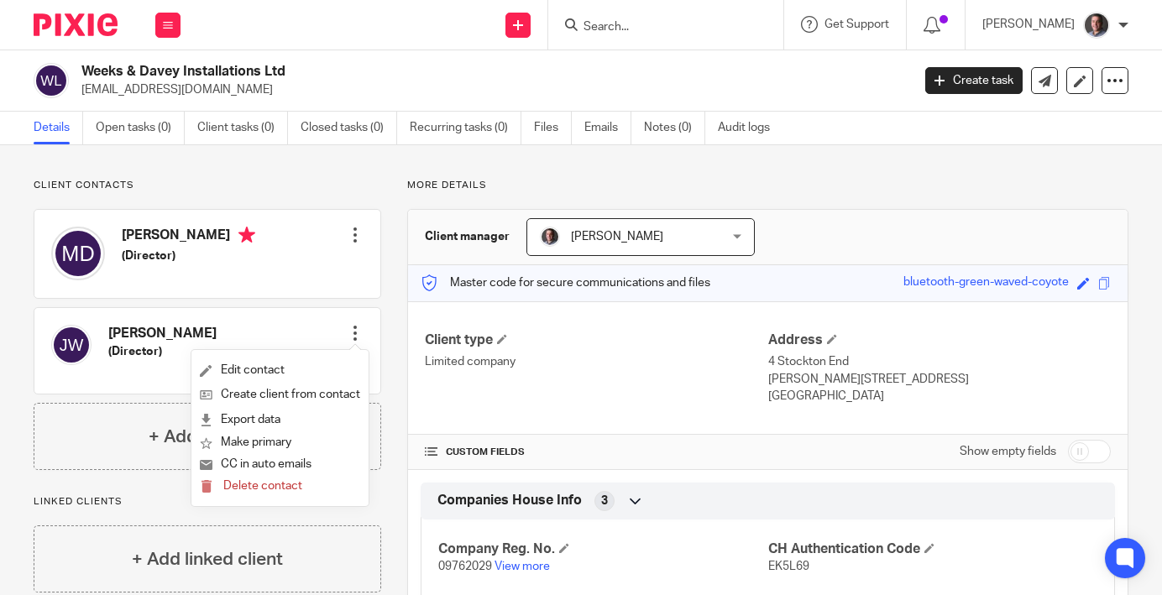
click at [388, 283] on div "More details Client manager [PERSON_NAME] [PERSON_NAME] [PERSON_NAME] [PERSON_N…" at bounding box center [754, 513] width 747 height 669
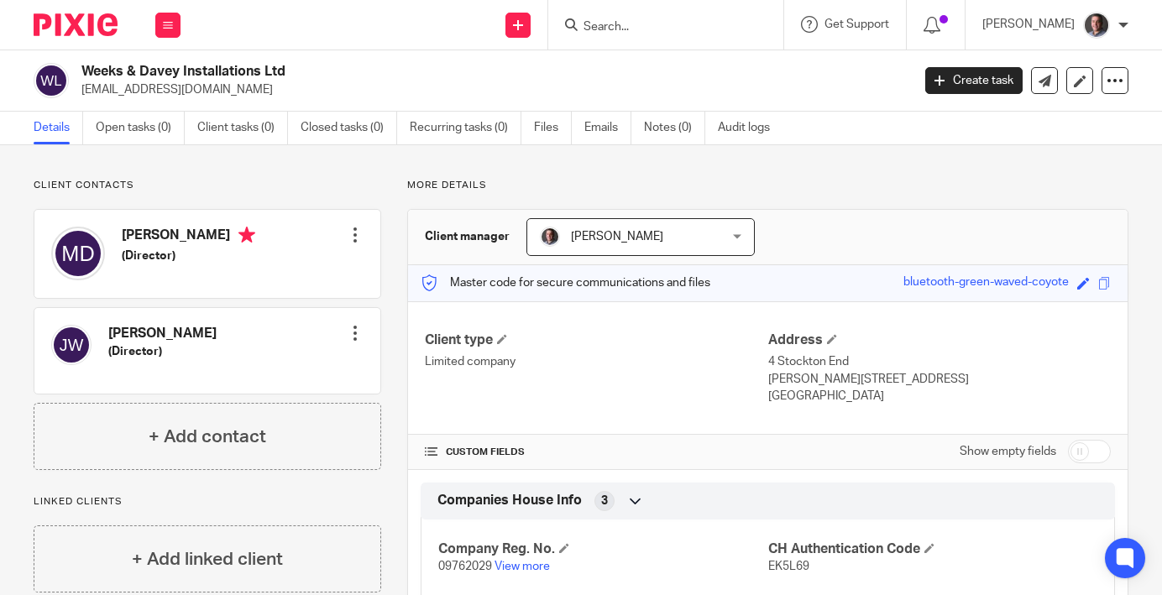
click at [348, 238] on div at bounding box center [355, 235] width 17 height 17
click at [318, 275] on link "Edit contact" at bounding box center [280, 272] width 160 height 24
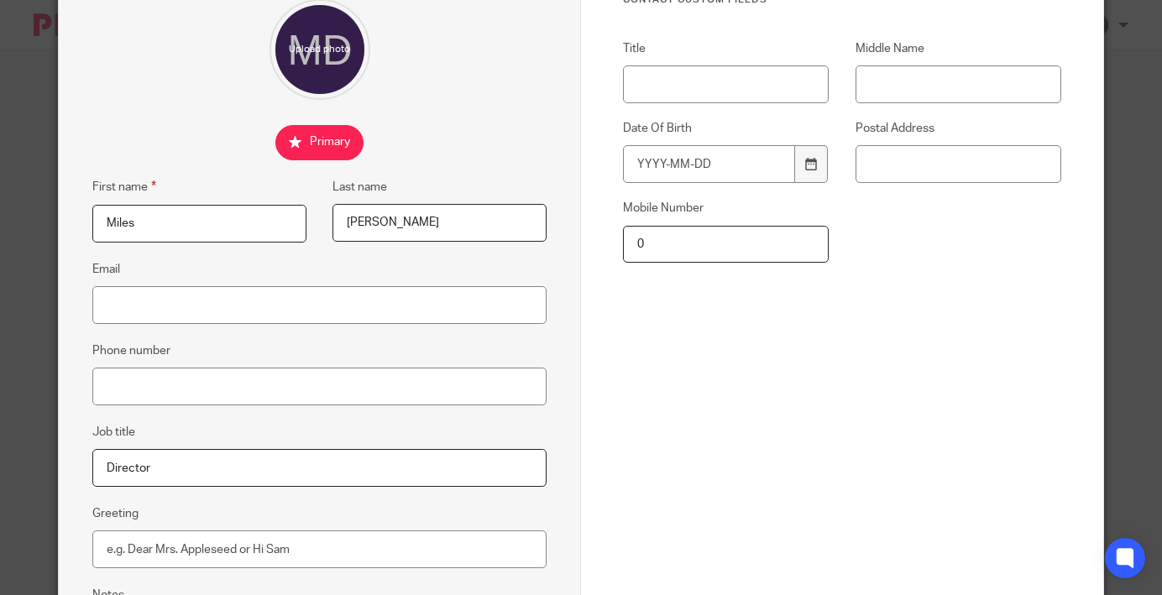
scroll to position [173, 0]
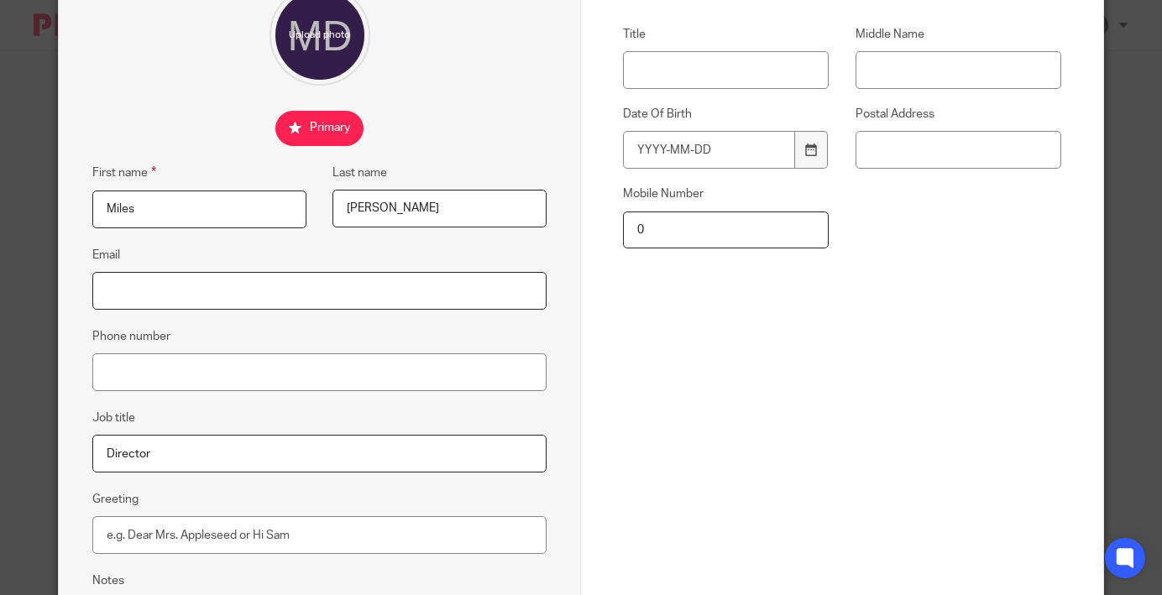
click at [449, 299] on input "Email" at bounding box center [319, 291] width 454 height 38
type input "[EMAIL_ADDRESS][DOMAIN_NAME]"
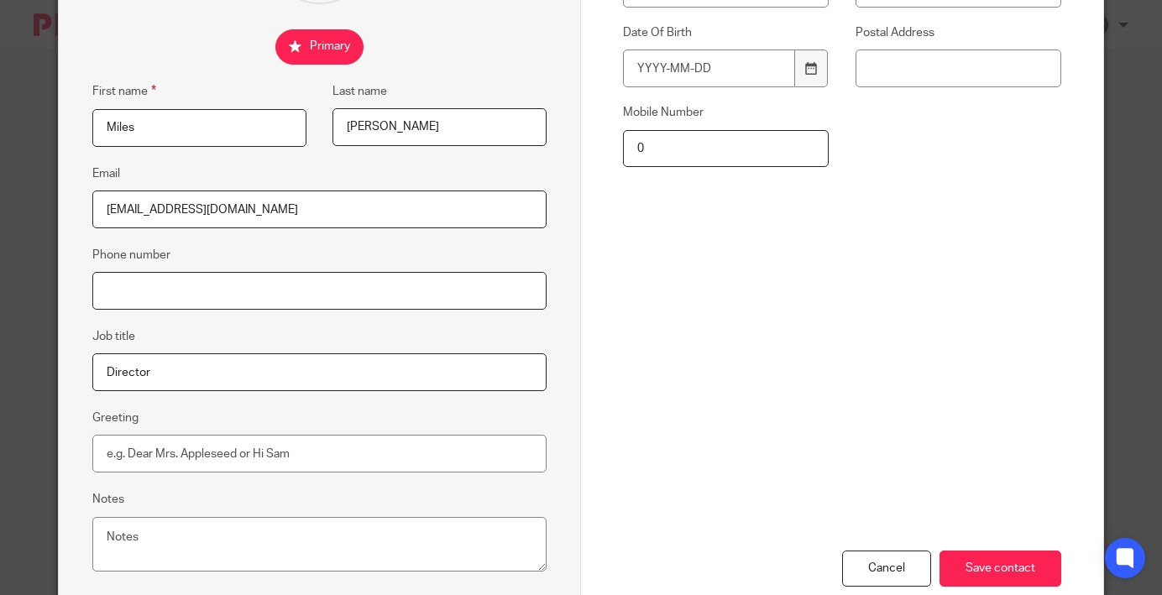
scroll to position [356, 0]
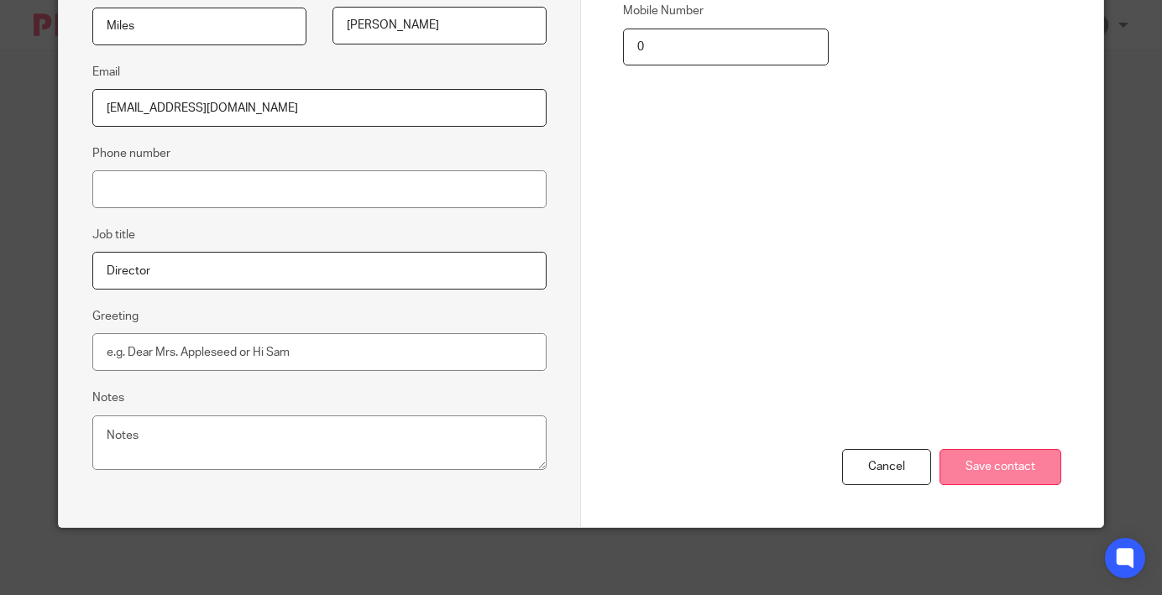
click at [1007, 467] on input "Save contact" at bounding box center [1000, 467] width 122 height 36
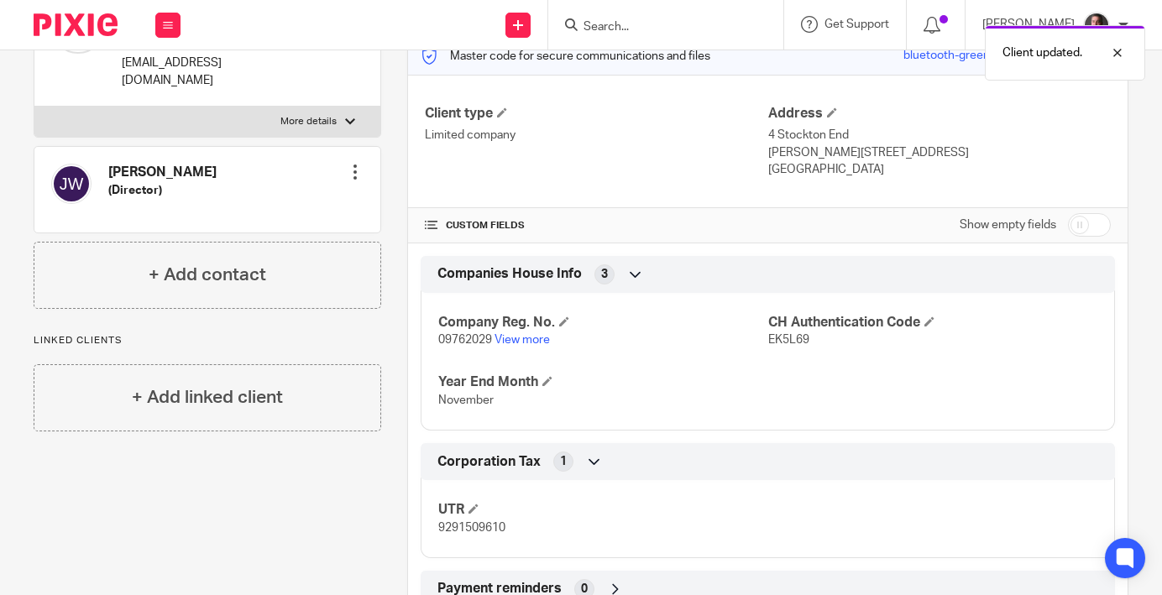
scroll to position [286, 0]
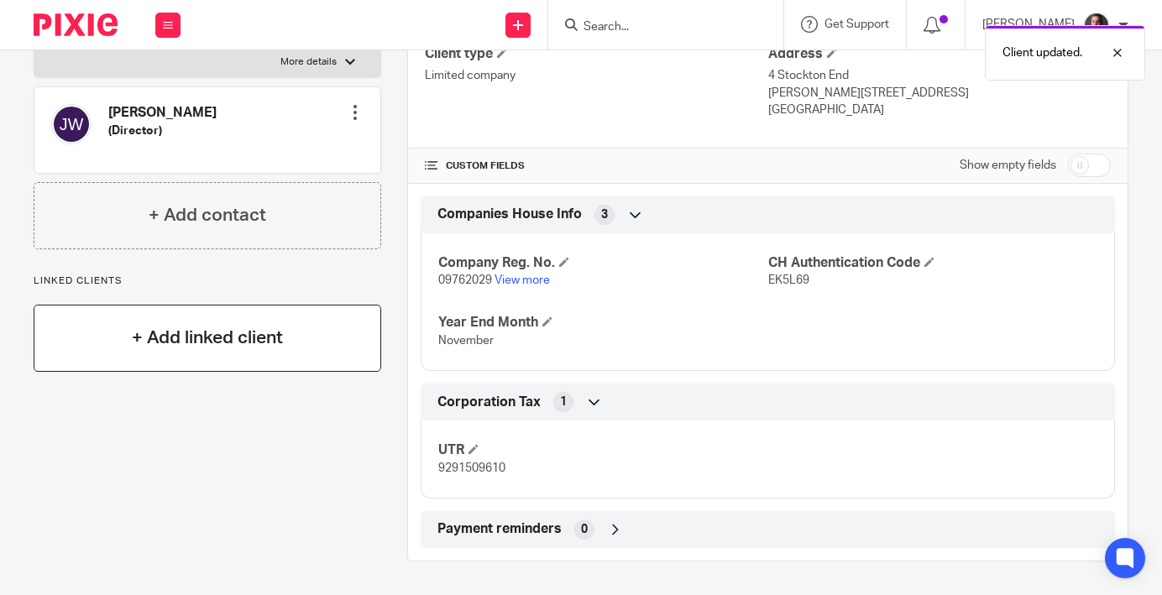
click at [273, 334] on div "+ Add linked client" at bounding box center [208, 338] width 348 height 67
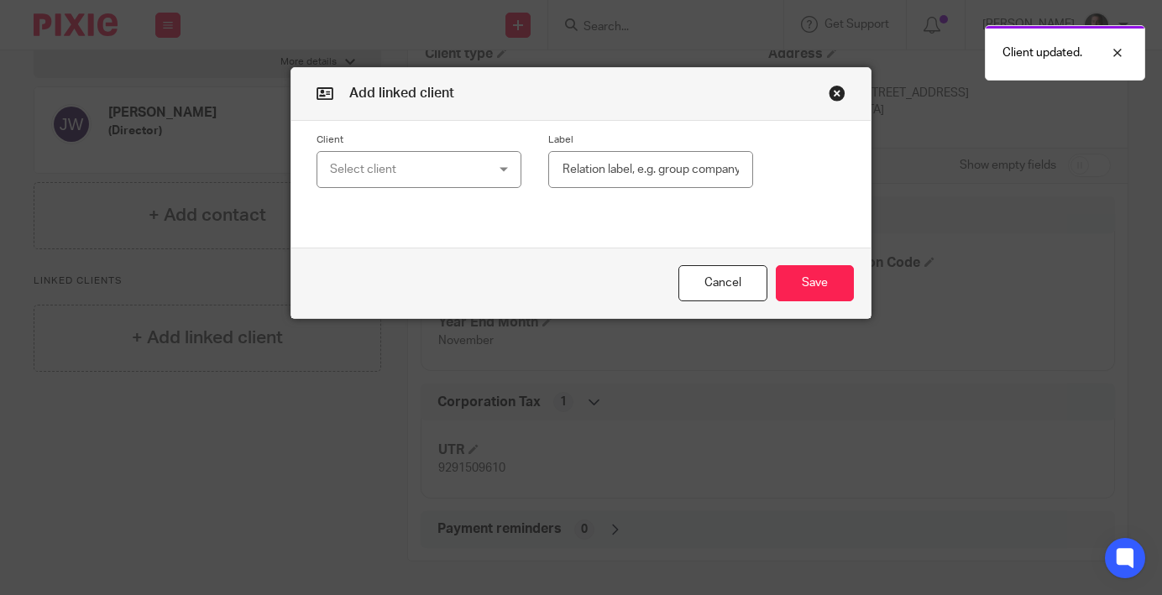
click at [438, 173] on div "Select client" at bounding box center [406, 169] width 153 height 35
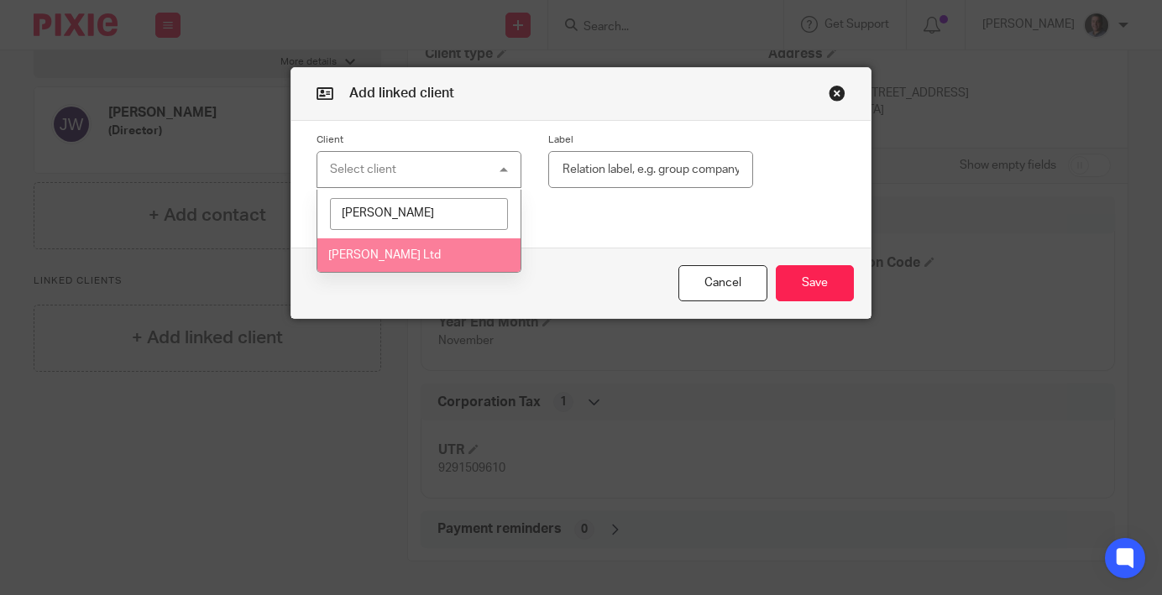
type input "[PERSON_NAME]"
click at [412, 257] on span "[PERSON_NAME] Ltd" at bounding box center [384, 255] width 112 height 12
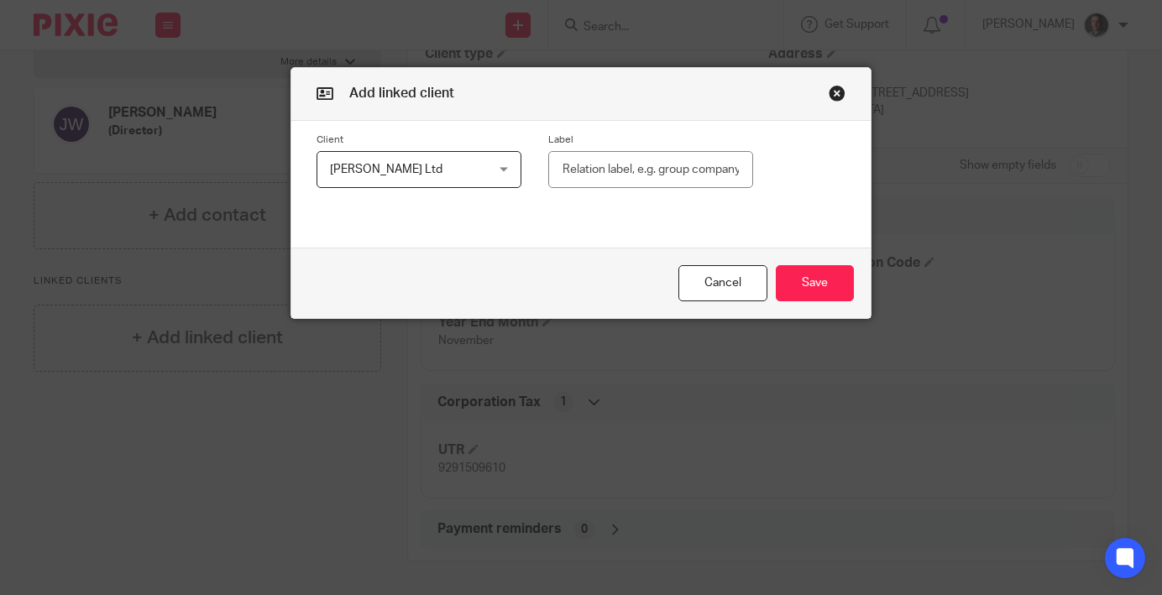
click at [581, 176] on input "text" at bounding box center [650, 170] width 205 height 38
type input "Sister Company"
click at [824, 292] on button "Save" at bounding box center [815, 283] width 78 height 36
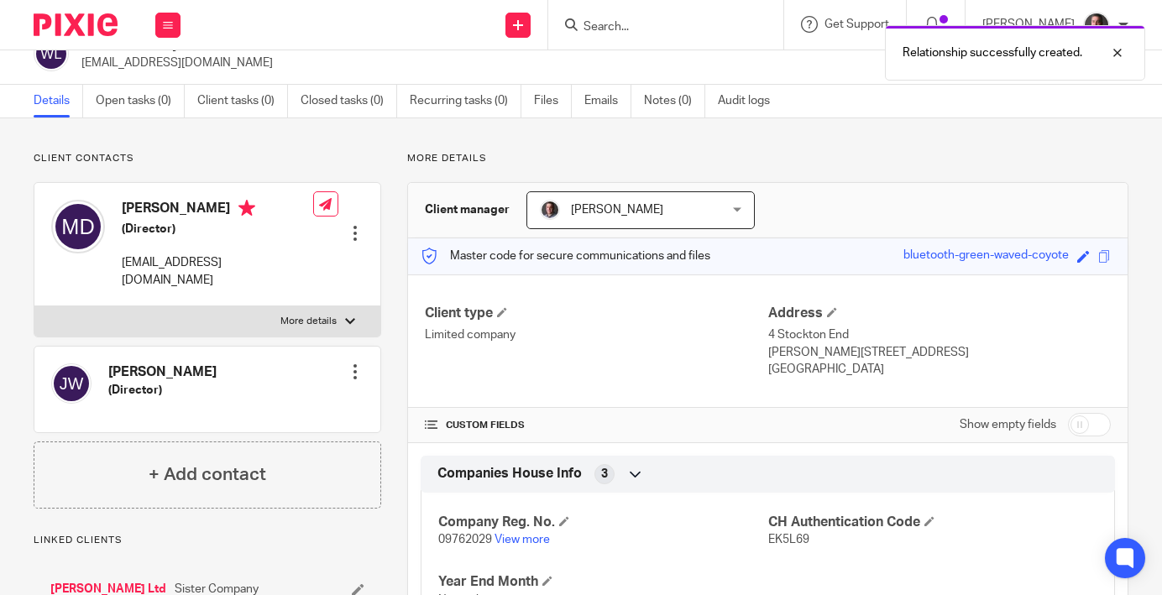
scroll to position [0, 0]
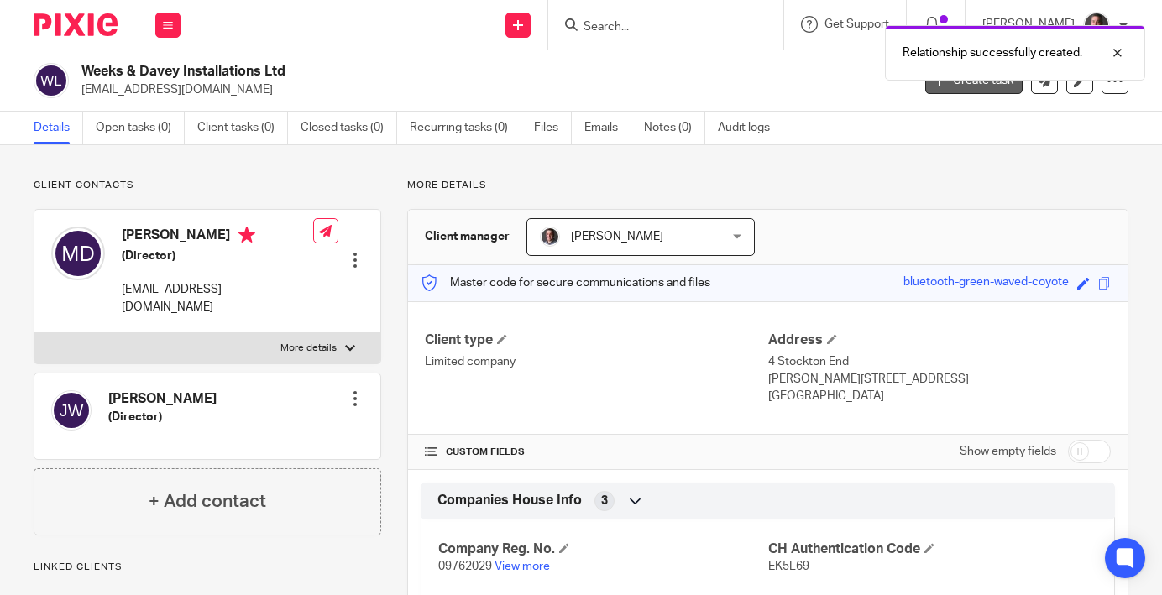
click at [974, 87] on link "Create task" at bounding box center [973, 80] width 97 height 27
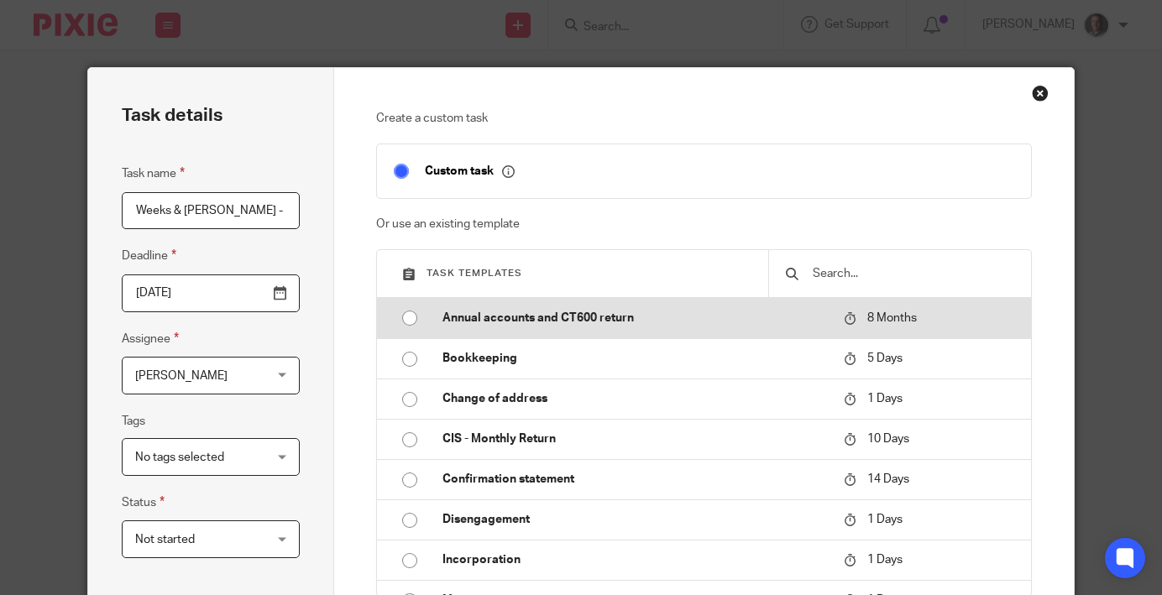
type input "Weeks & [PERSON_NAME] - [DATE]"
click at [414, 320] on input "radio" at bounding box center [410, 318] width 32 height 32
type input "2026-04-22"
checkbox input "false"
radio input "false"
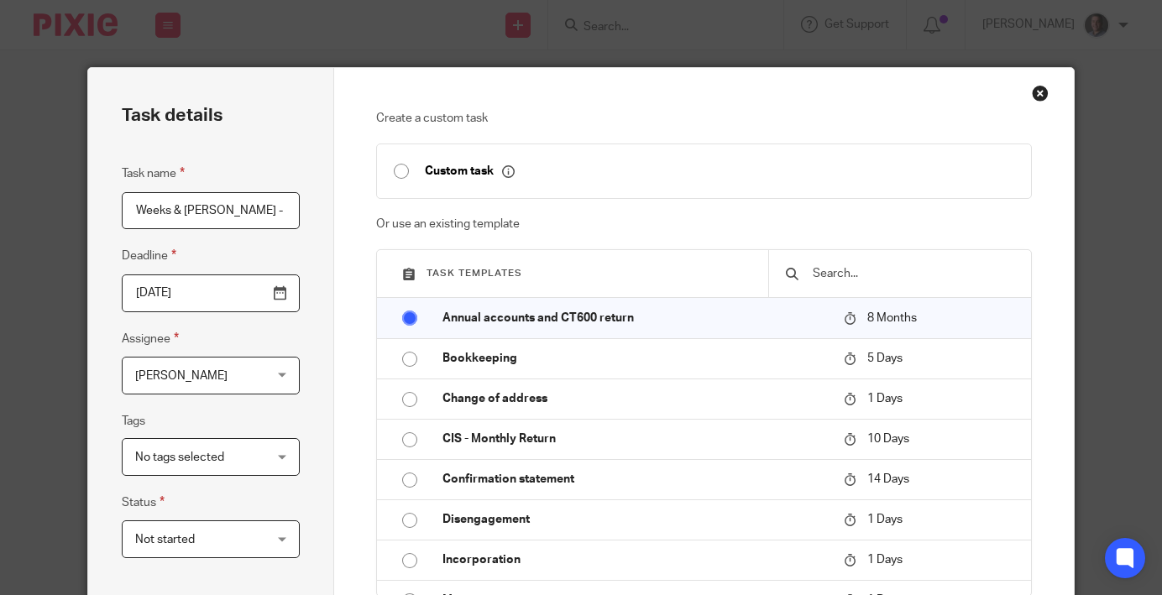
click at [243, 295] on input "2026-04-22" at bounding box center [211, 294] width 179 height 38
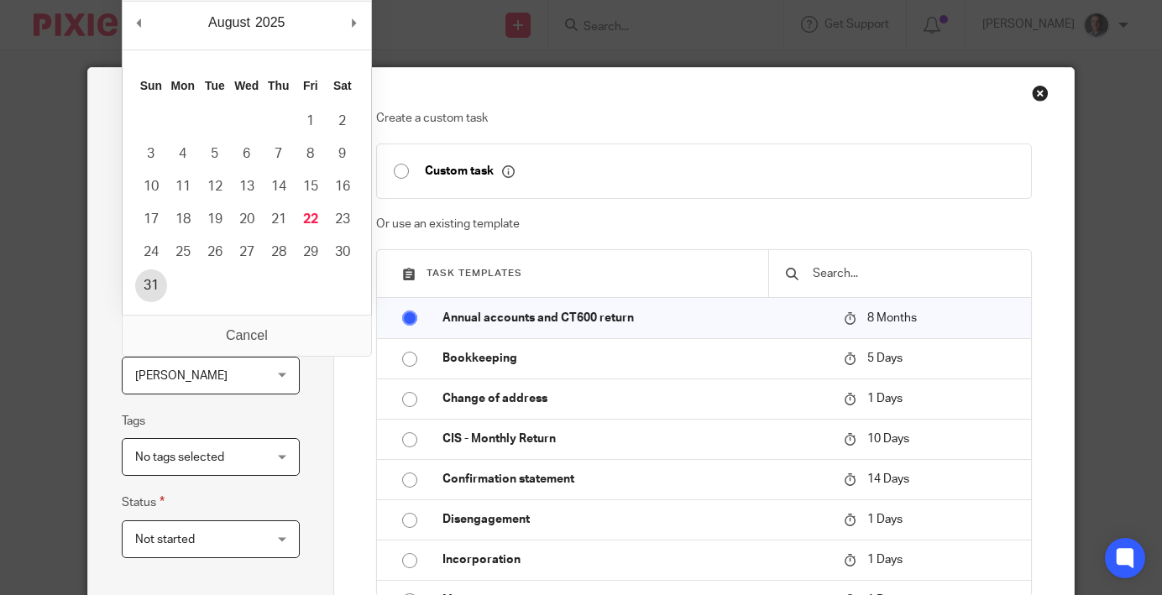
type input "2025-08-31"
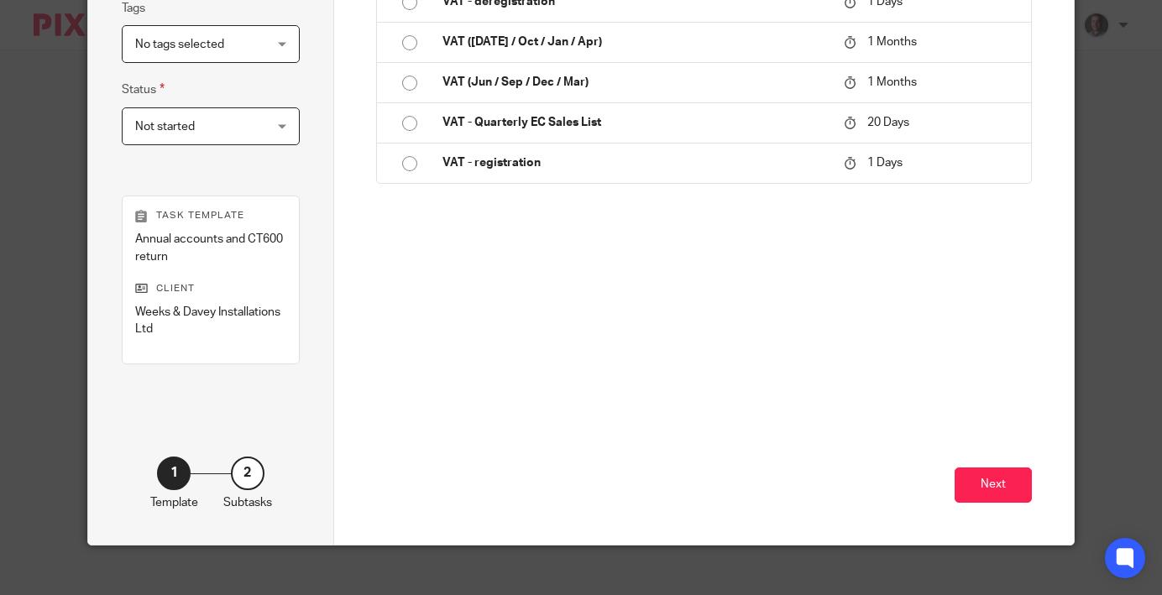
scroll to position [432, 0]
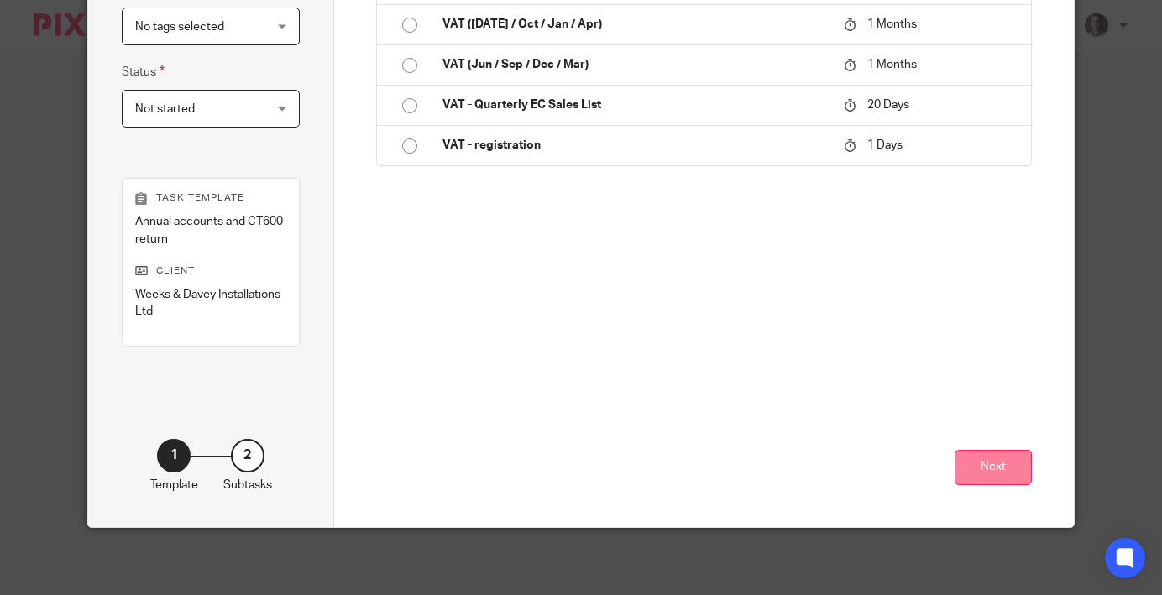
click at [975, 465] on button "Next" at bounding box center [993, 468] width 77 height 36
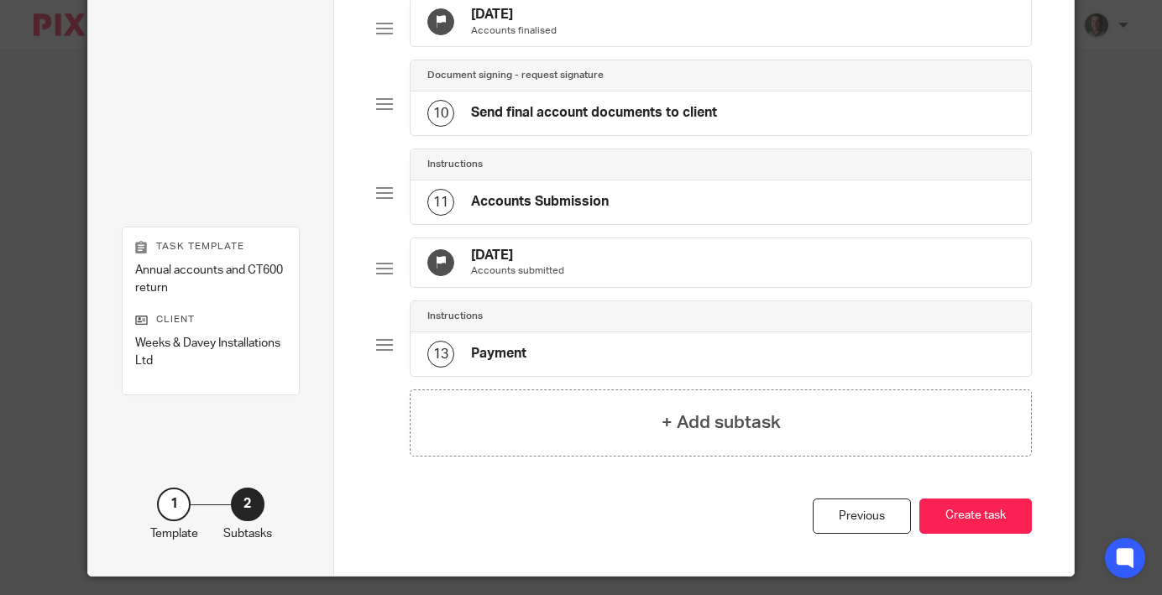
scroll to position [918, 0]
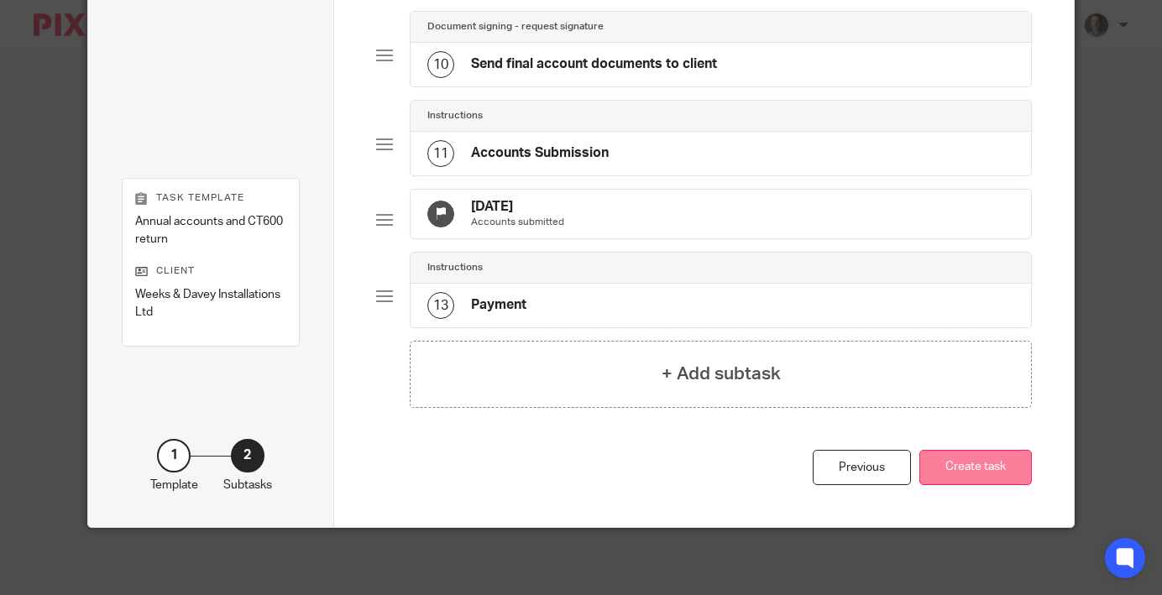
click at [992, 474] on button "Create task" at bounding box center [975, 468] width 112 height 36
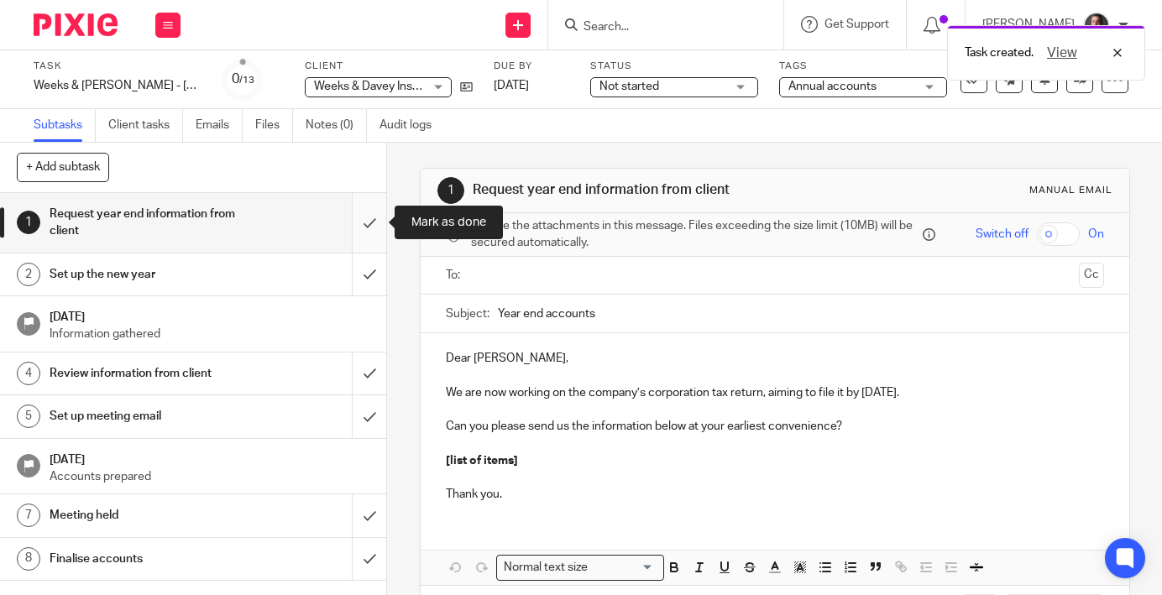
click at [378, 222] on input "submit" at bounding box center [193, 223] width 386 height 60
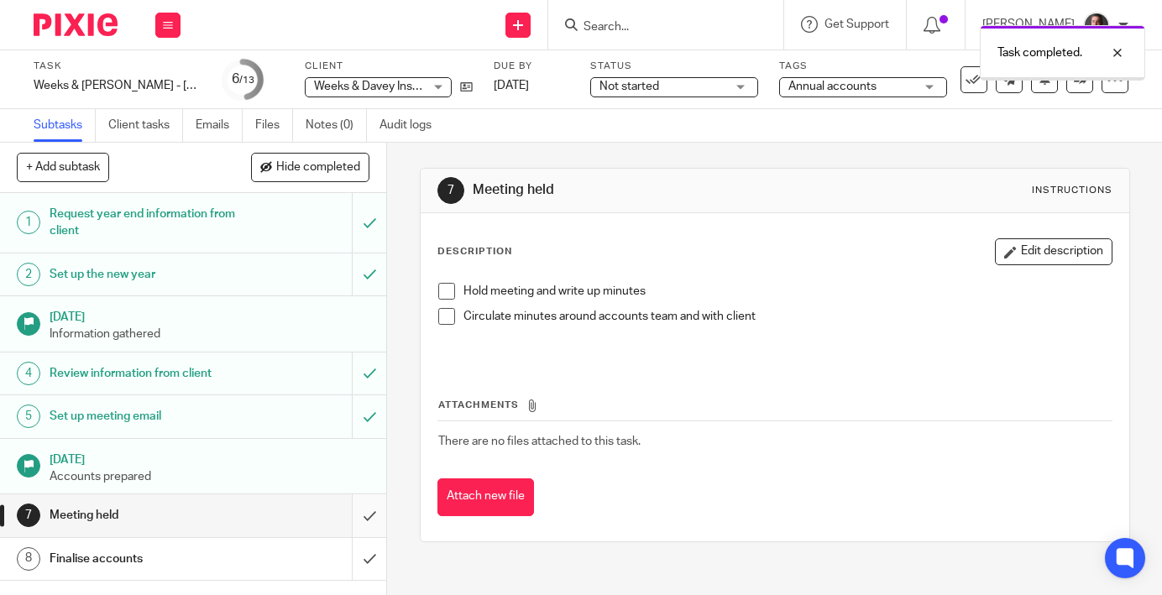
scroll to position [161, 0]
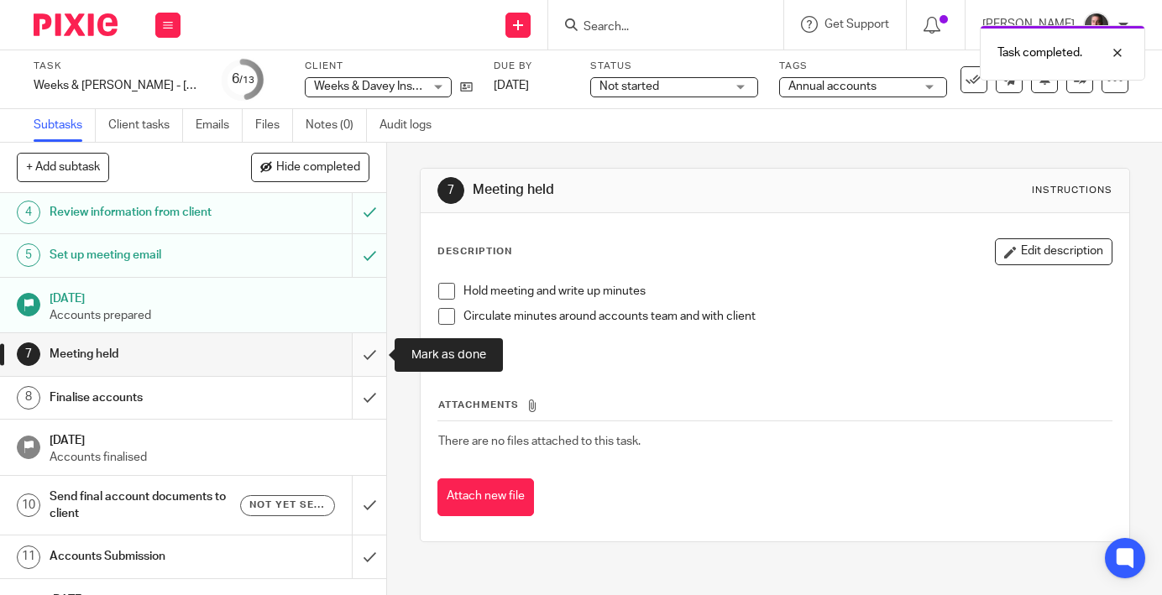
click at [369, 355] on input "submit" at bounding box center [193, 354] width 386 height 42
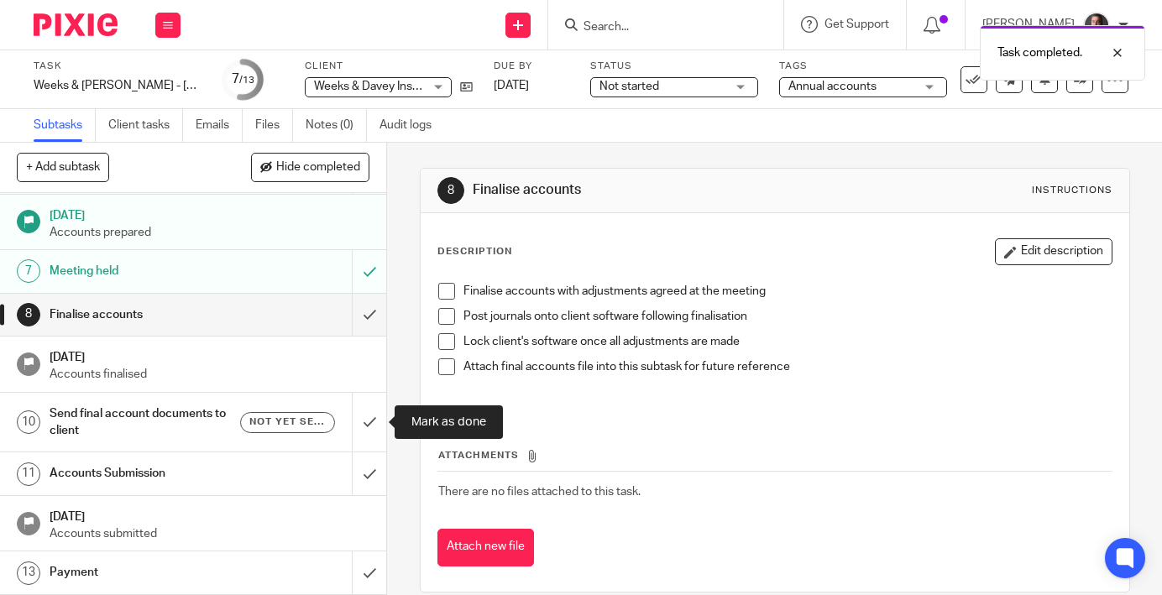
scroll to position [242, 0]
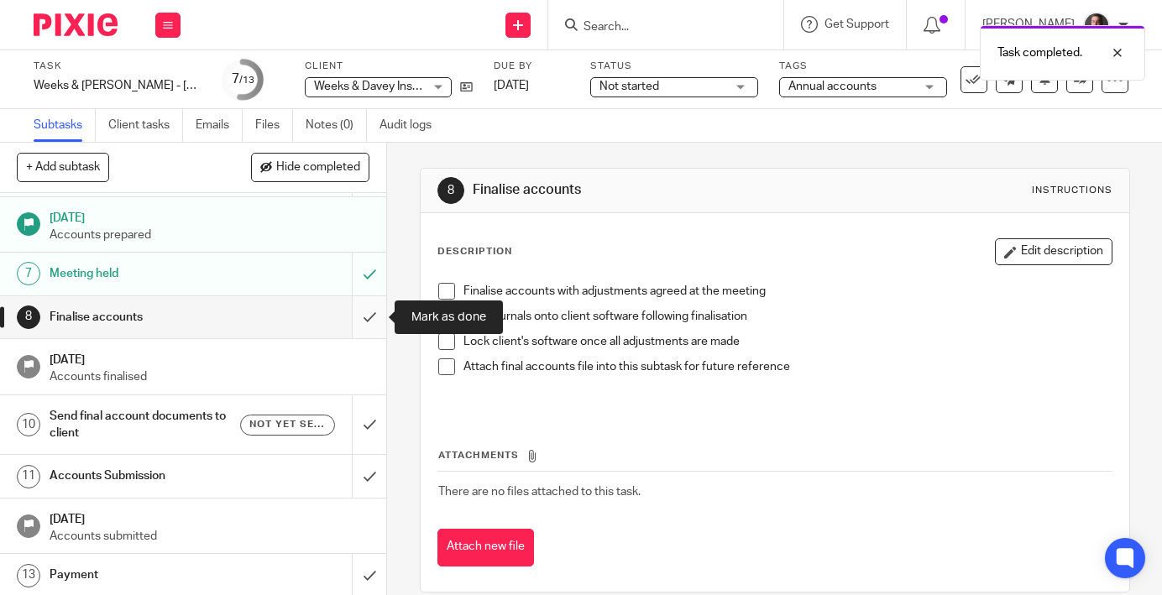
click at [369, 317] on input "submit" at bounding box center [193, 317] width 386 height 42
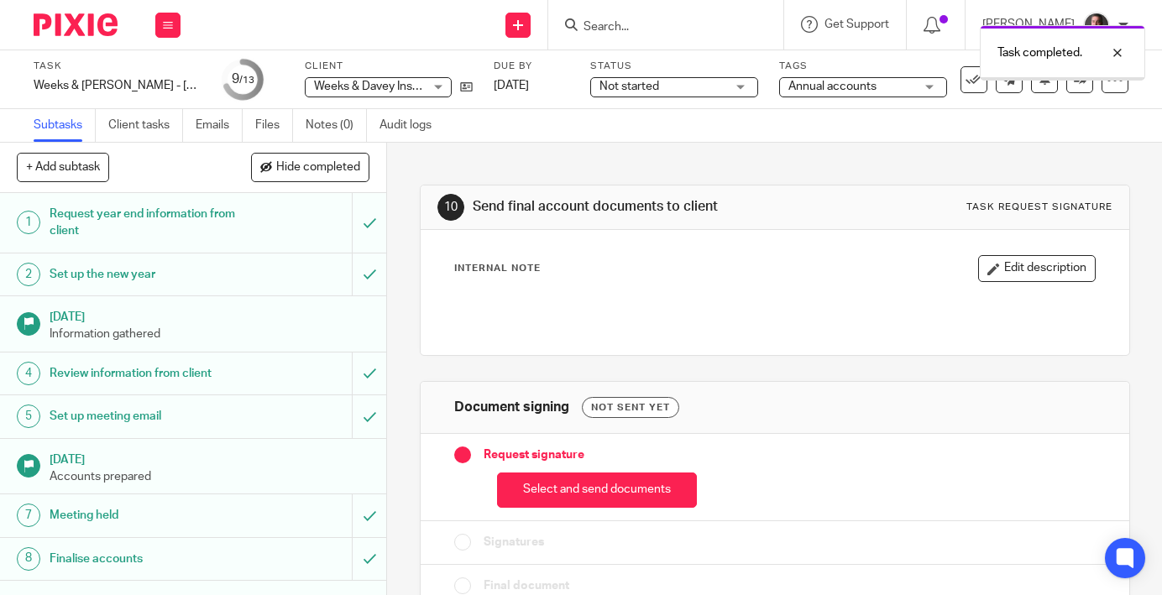
scroll to position [244, 0]
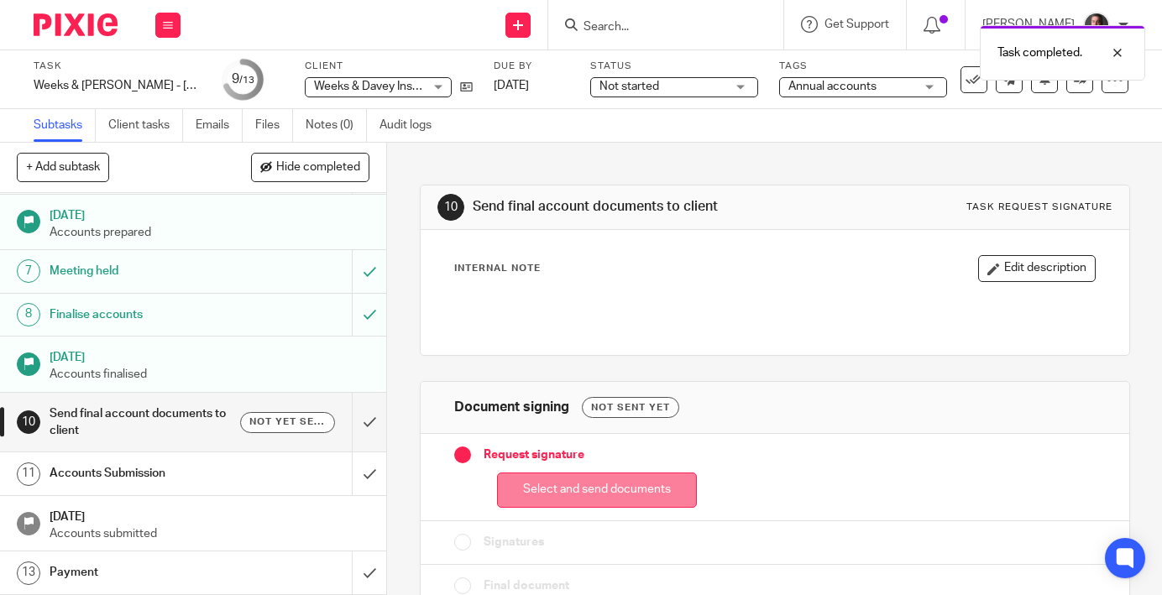
click at [621, 498] on button "Select and send documents" at bounding box center [597, 491] width 200 height 36
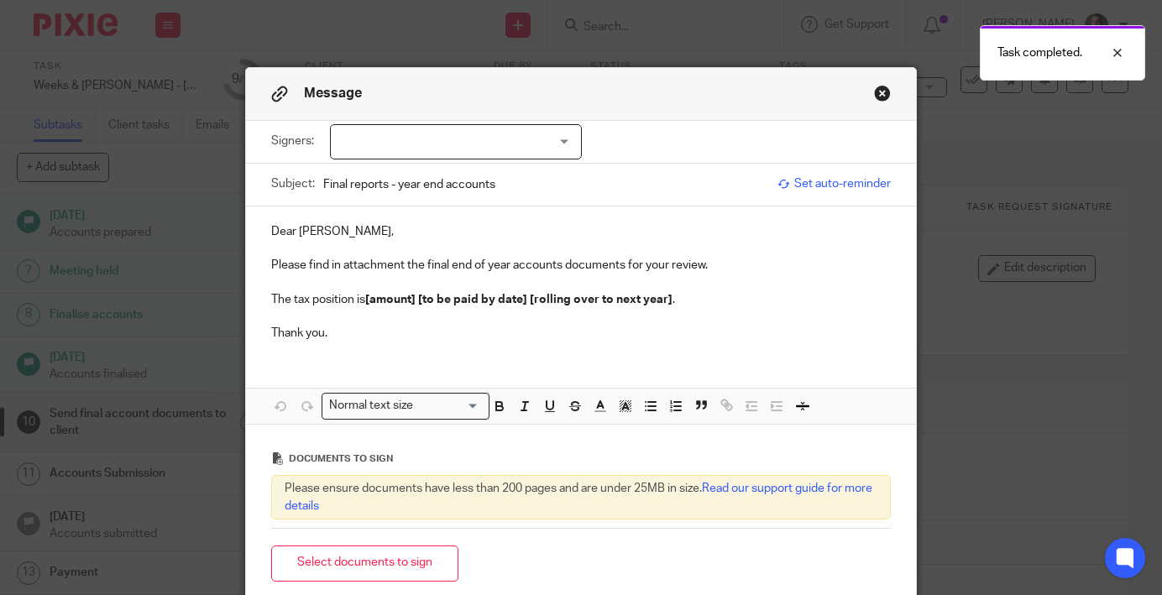
click at [429, 154] on div at bounding box center [456, 141] width 252 height 35
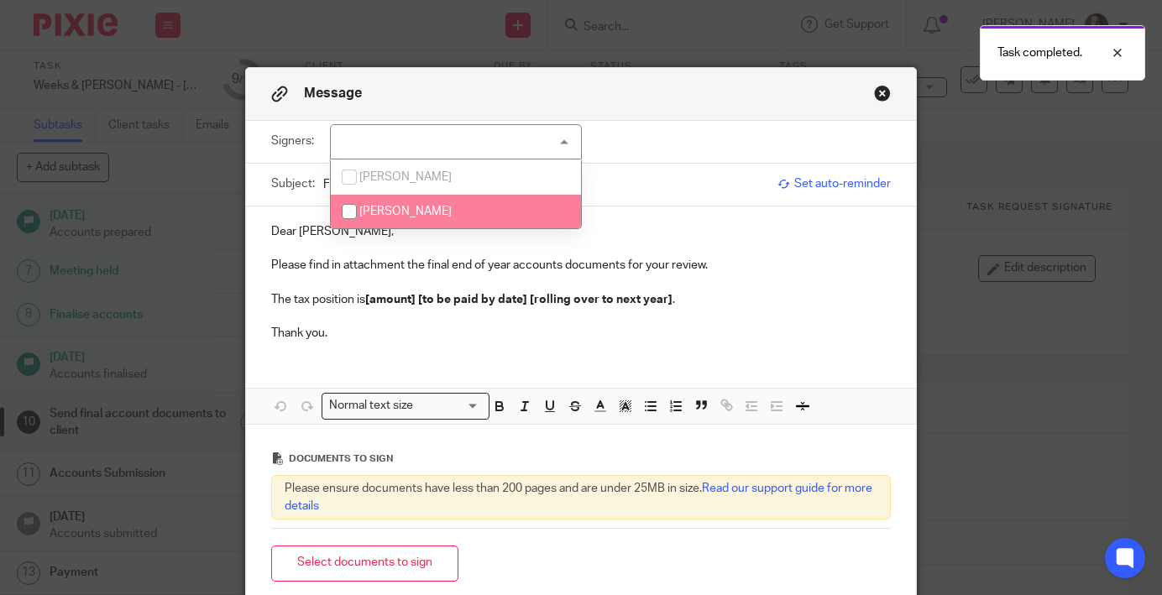
click at [413, 205] on li "[PERSON_NAME]" at bounding box center [456, 212] width 250 height 34
checkbox input "true"
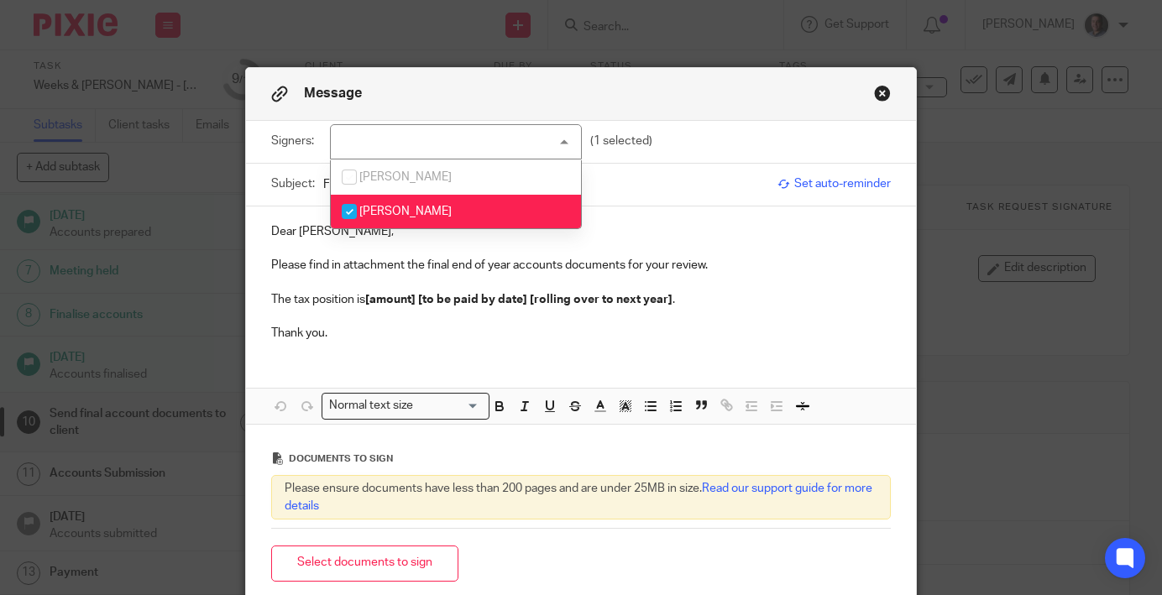
click at [434, 251] on p at bounding box center [581, 248] width 620 height 17
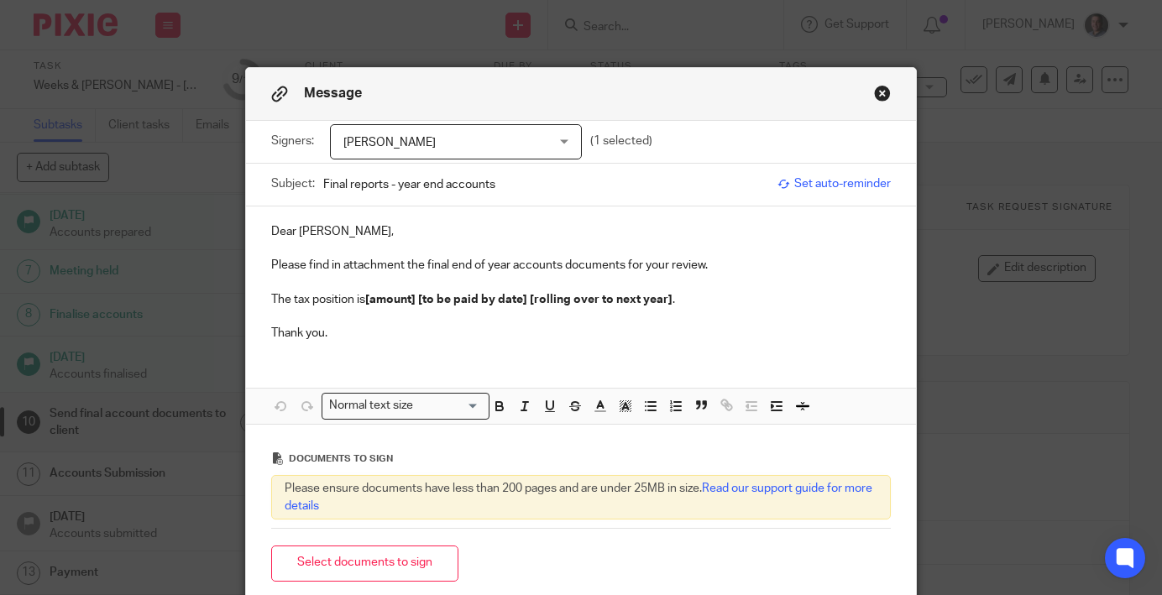
click at [432, 181] on input "Final reports - year end accounts" at bounding box center [546, 184] width 446 height 38
type input "Weeks & Davey Installations - [DATE] Accounts"
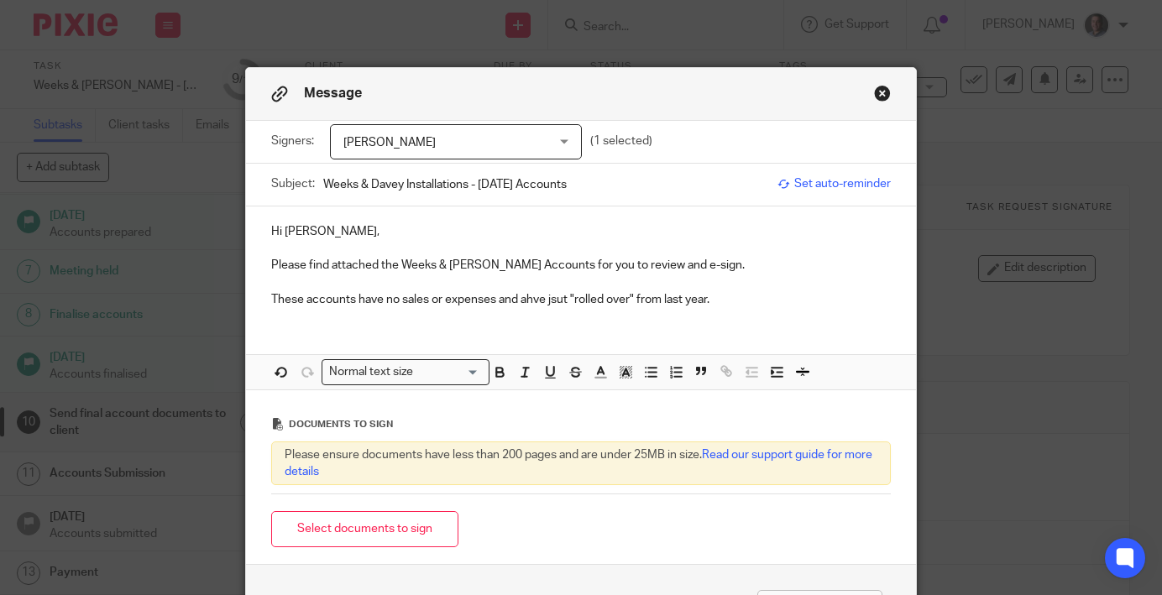
click at [535, 300] on p "These accounts have no sales or expenses and ahve jsut "rolled over" from last …" at bounding box center [581, 299] width 620 height 17
click at [559, 303] on p "These accounts have no sales or expenses and have jsut "rolled over" from last …" at bounding box center [581, 299] width 620 height 17
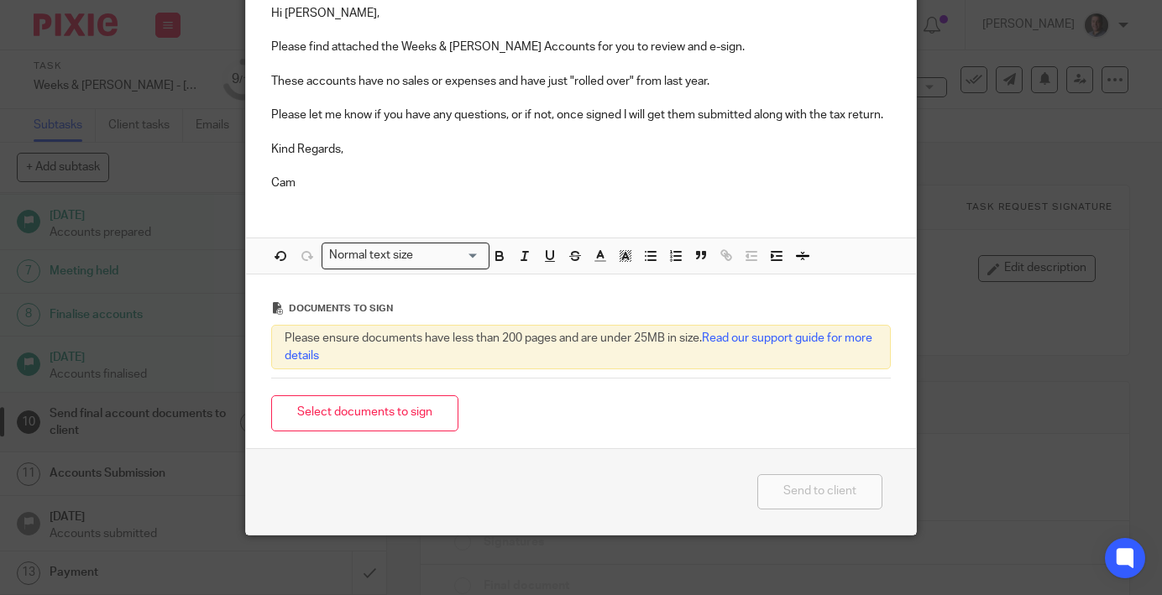
scroll to position [222, 0]
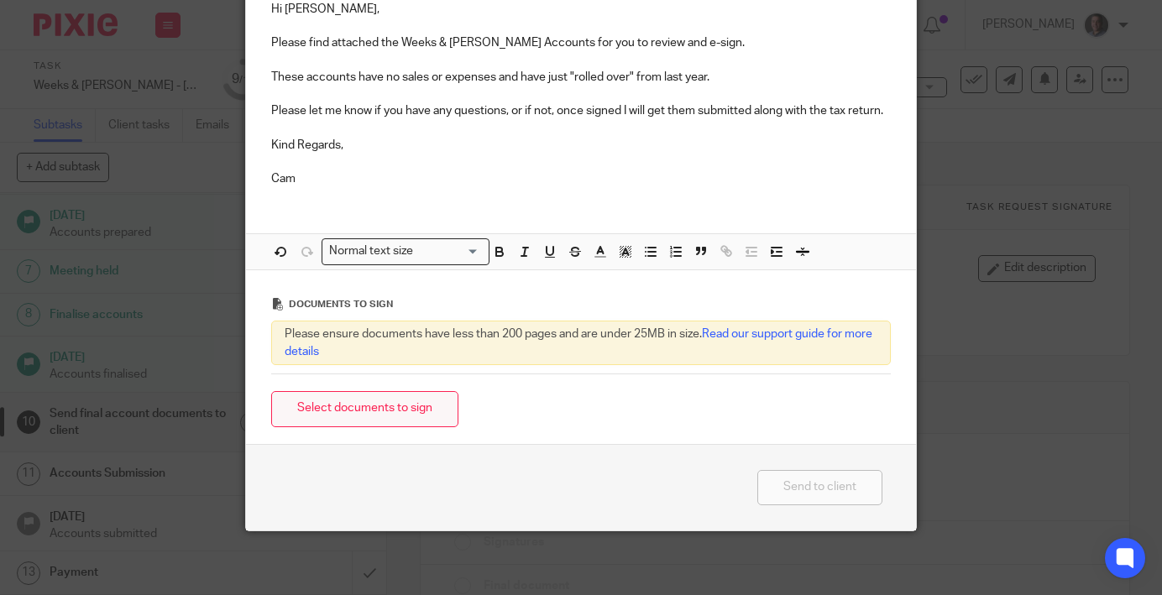
click at [384, 411] on button "Select documents to sign" at bounding box center [364, 409] width 187 height 36
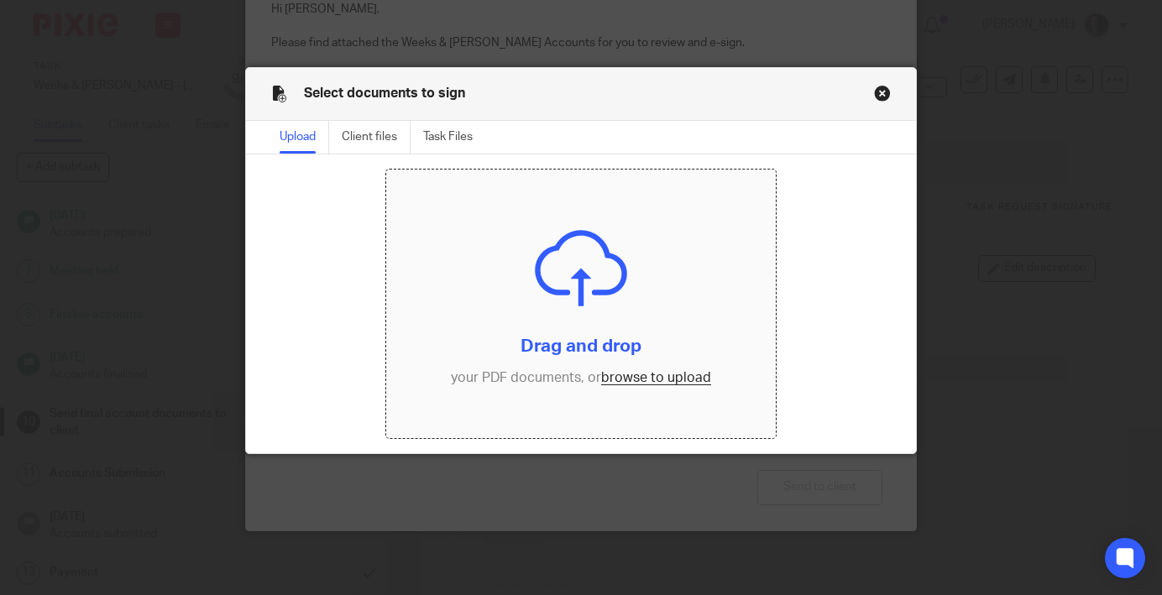
click at [637, 380] on input "file" at bounding box center [581, 304] width 390 height 269
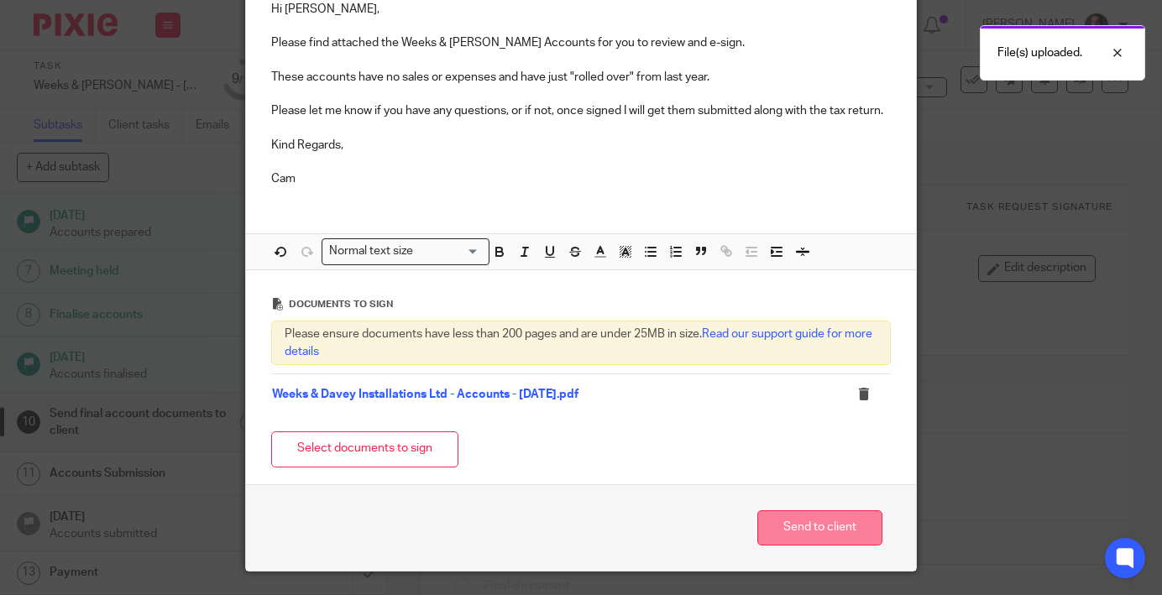
click at [842, 526] on button "Send to client" at bounding box center [819, 528] width 125 height 36
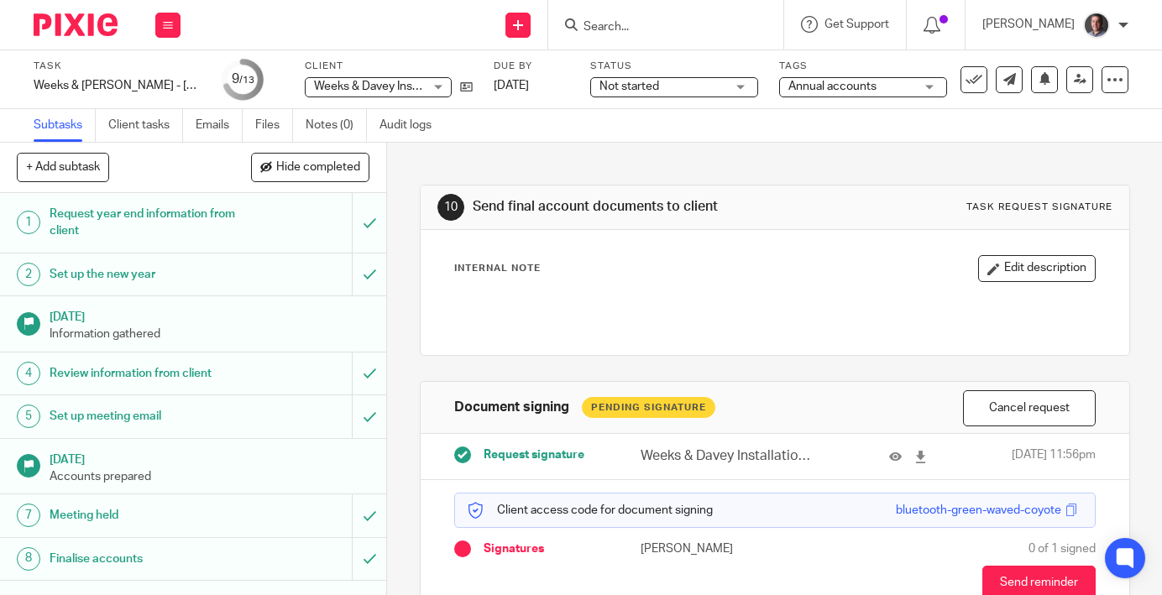
scroll to position [95, 0]
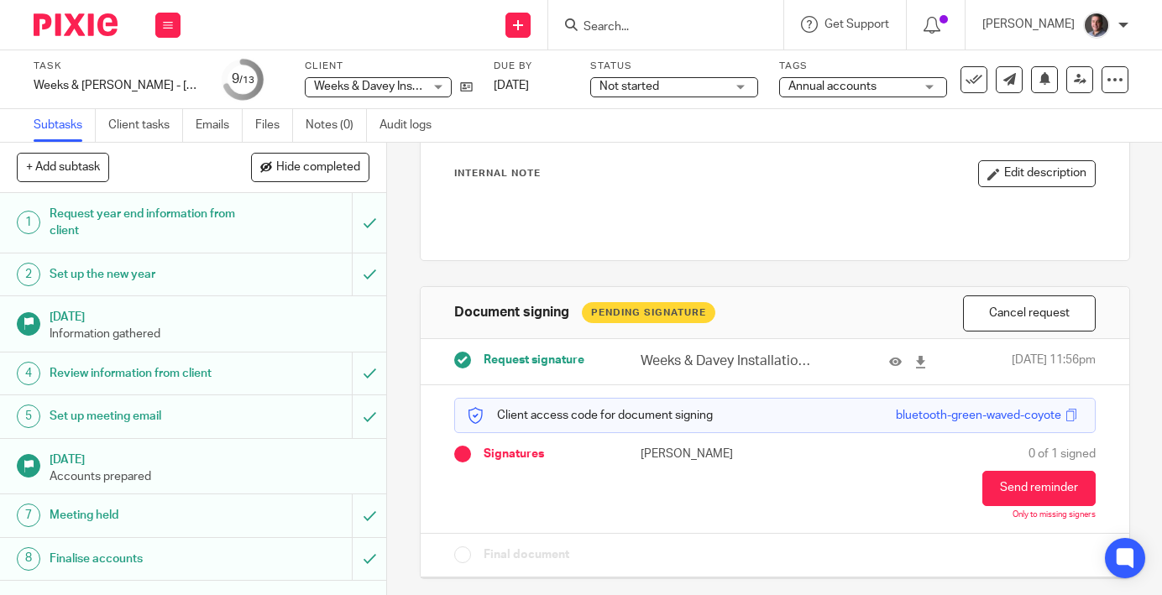
click at [1070, 407] on div "bluetooth-green-waved-coyote" at bounding box center [989, 415] width 186 height 17
click at [1070, 411] on span at bounding box center [1071, 415] width 13 height 13
